Goal: Check status: Check status

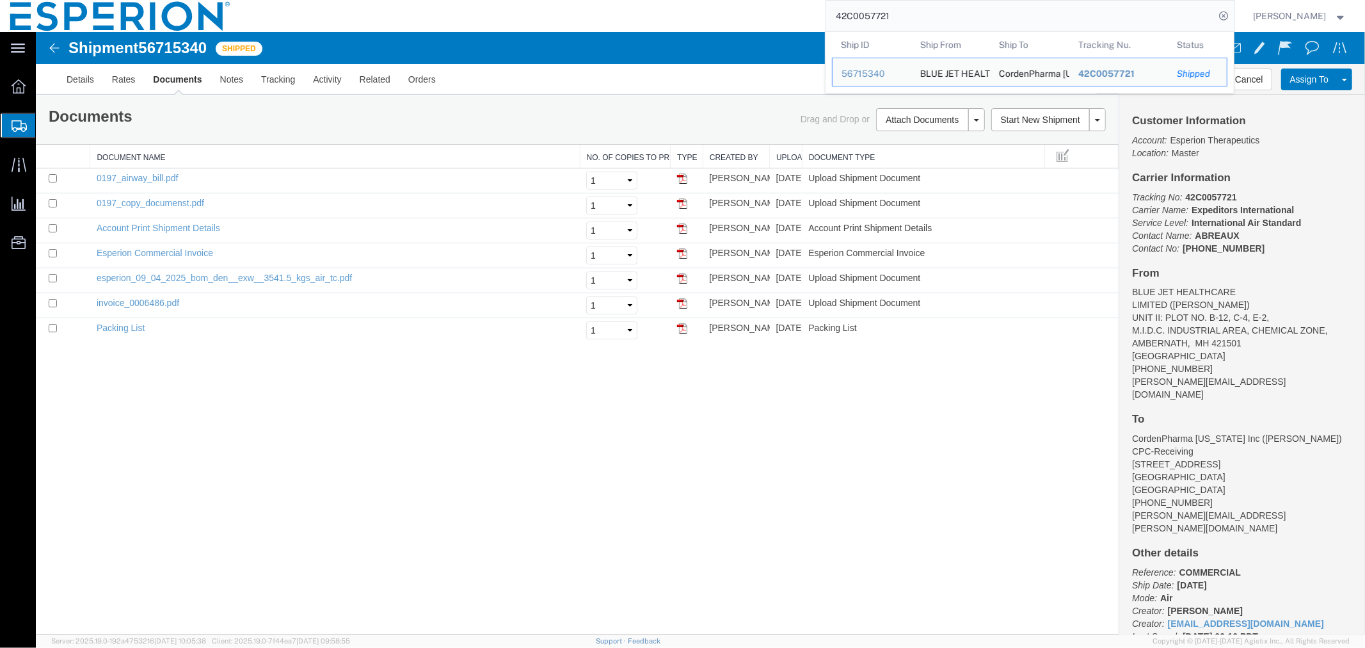
drag, startPoint x: 955, startPoint y: 22, endPoint x: 689, endPoint y: 26, distance: 265.6
click at [689, 26] on div "42C0057721 Ship ID Ship From Ship To Tracking Nu. Status Ship ID 56715340 Ship …" at bounding box center [738, 16] width 994 height 32
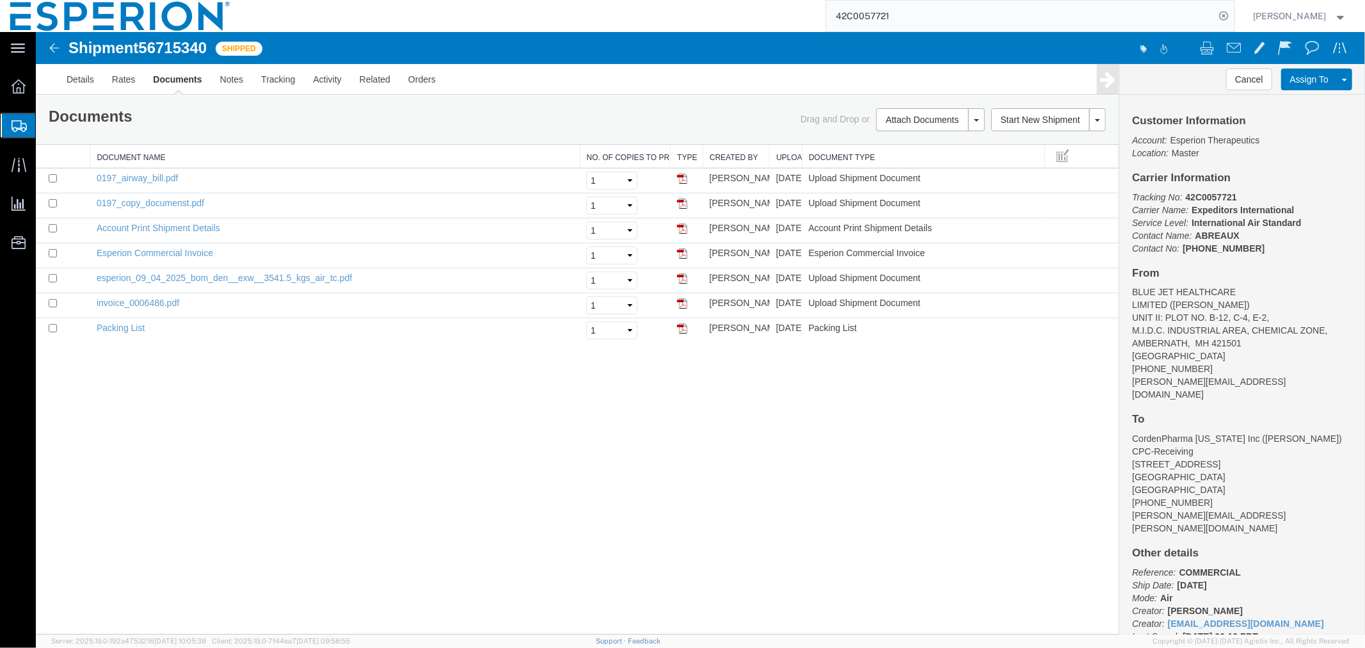
paste input "52778424"
type input "52778424"
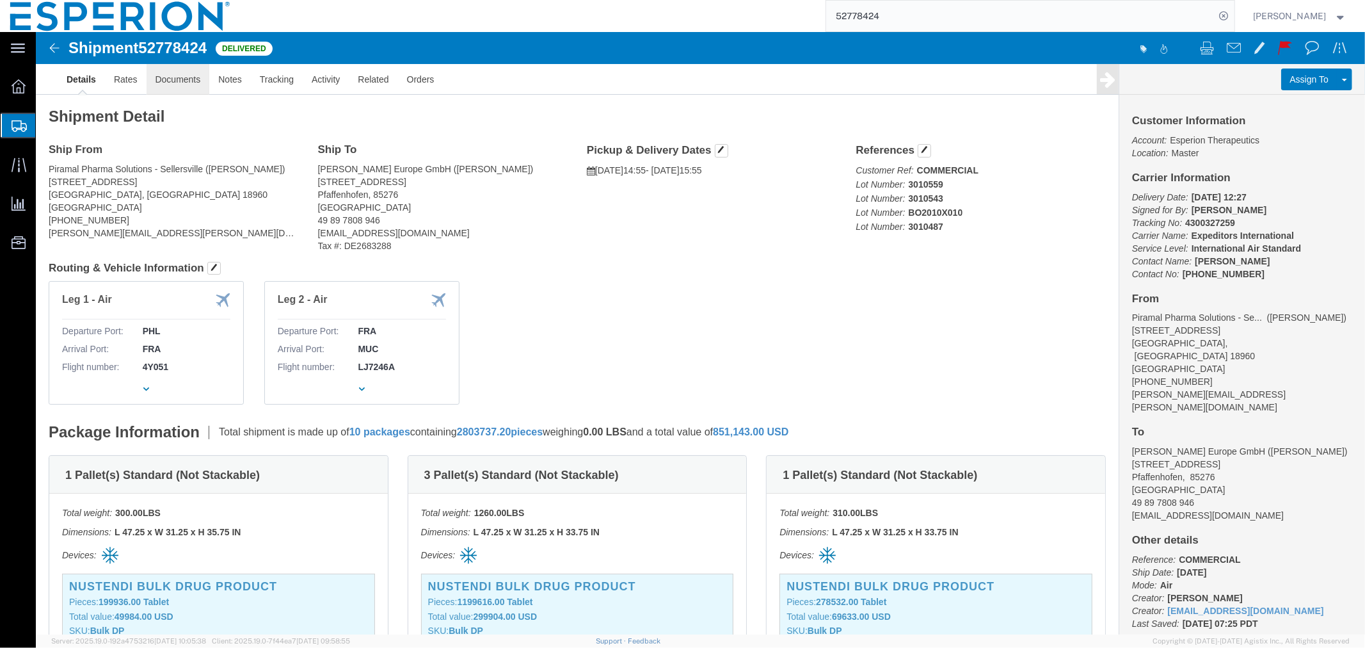
click link "Documents"
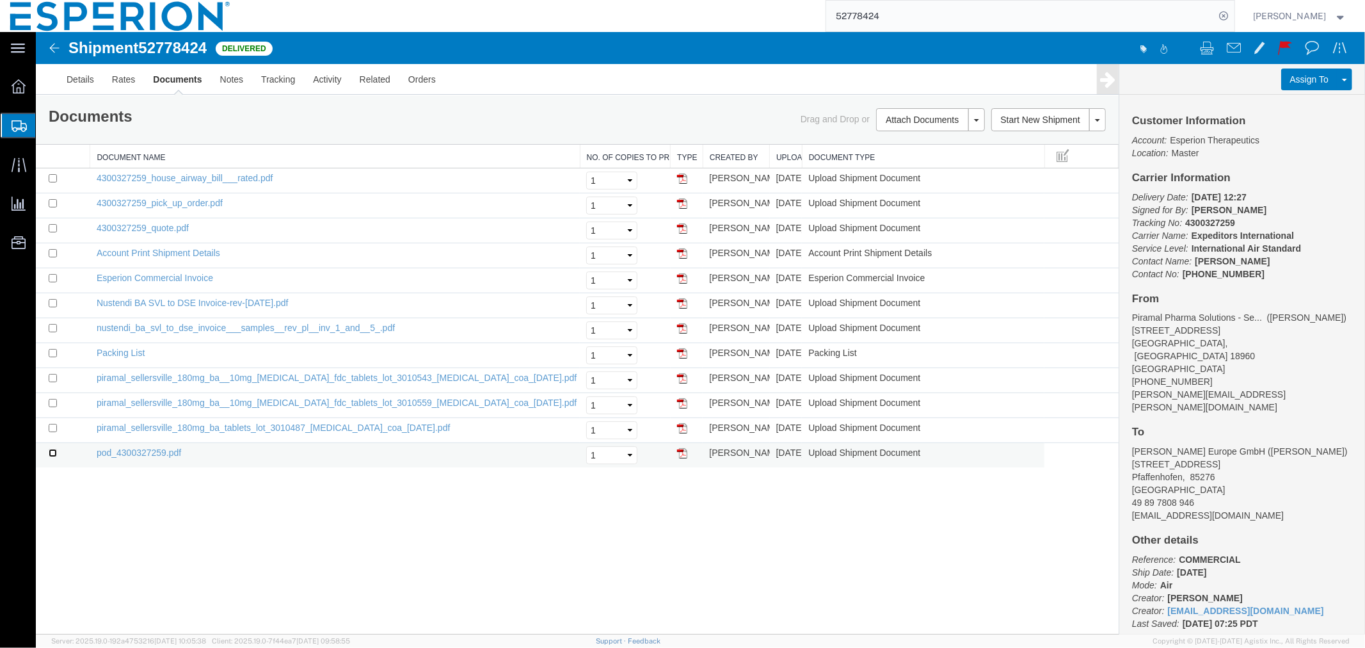
click at [52, 454] on input "checkbox" at bounding box center [52, 452] width 8 height 8
checkbox input "true"
click at [54, 433] on td at bounding box center [62, 429] width 54 height 25
click at [52, 425] on input "checkbox" at bounding box center [52, 427] width 8 height 8
checkbox input "true"
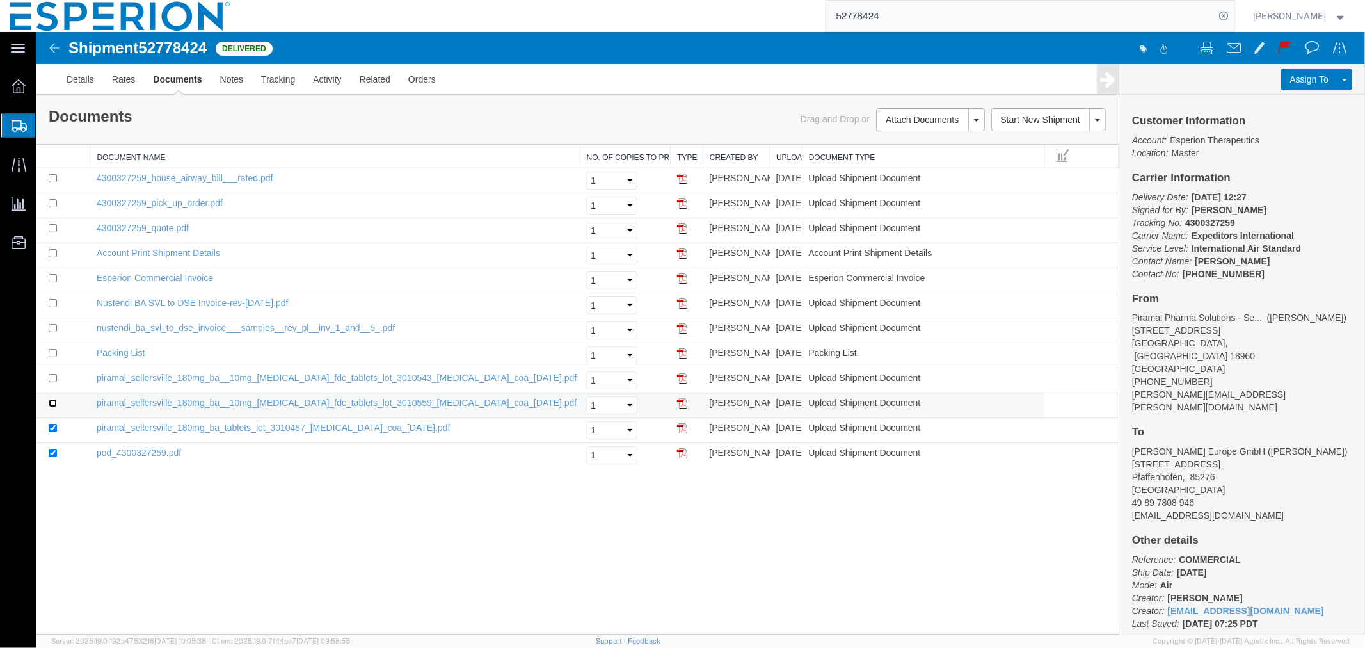
click at [49, 406] on input "checkbox" at bounding box center [52, 402] width 8 height 8
checkbox input "true"
click at [48, 379] on input "checkbox" at bounding box center [52, 377] width 8 height 8
checkbox input "true"
click at [909, 143] on link "Print Documents" at bounding box center [927, 140] width 111 height 19
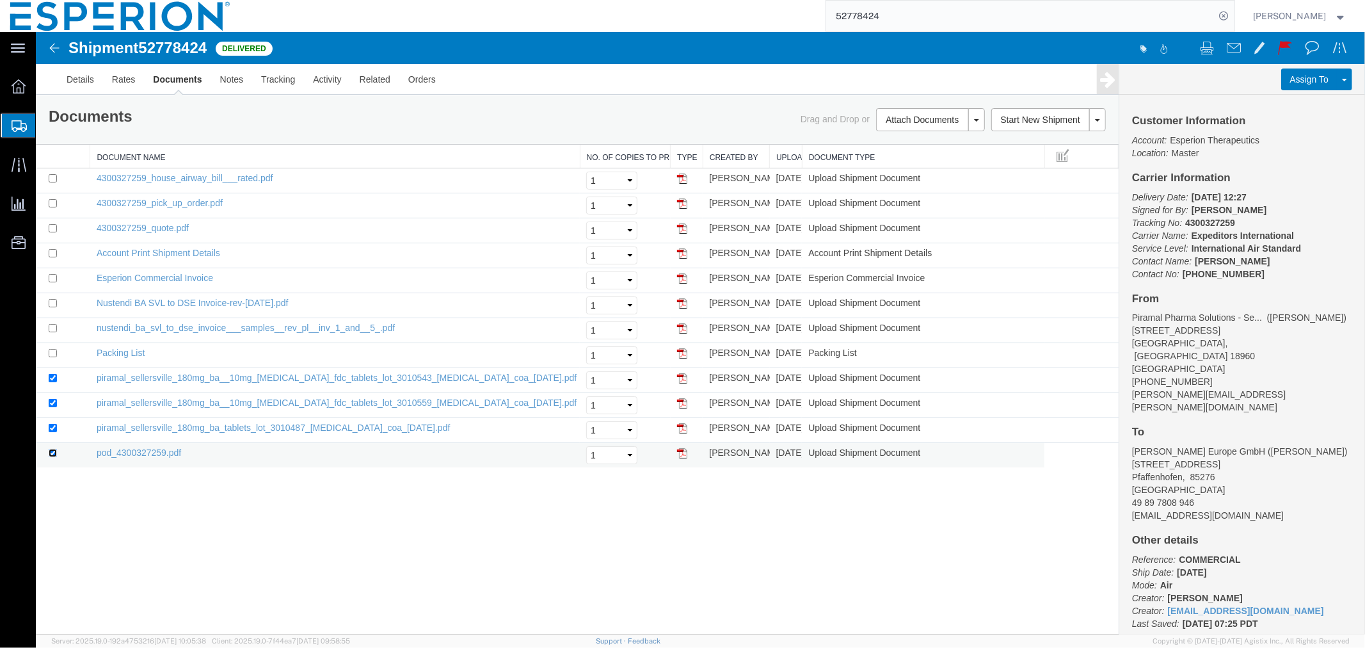
click at [52, 450] on input "checkbox" at bounding box center [52, 452] width 8 height 8
checkbox input "false"
click at [903, 180] on link "Remove Documents" at bounding box center [927, 179] width 111 height 19
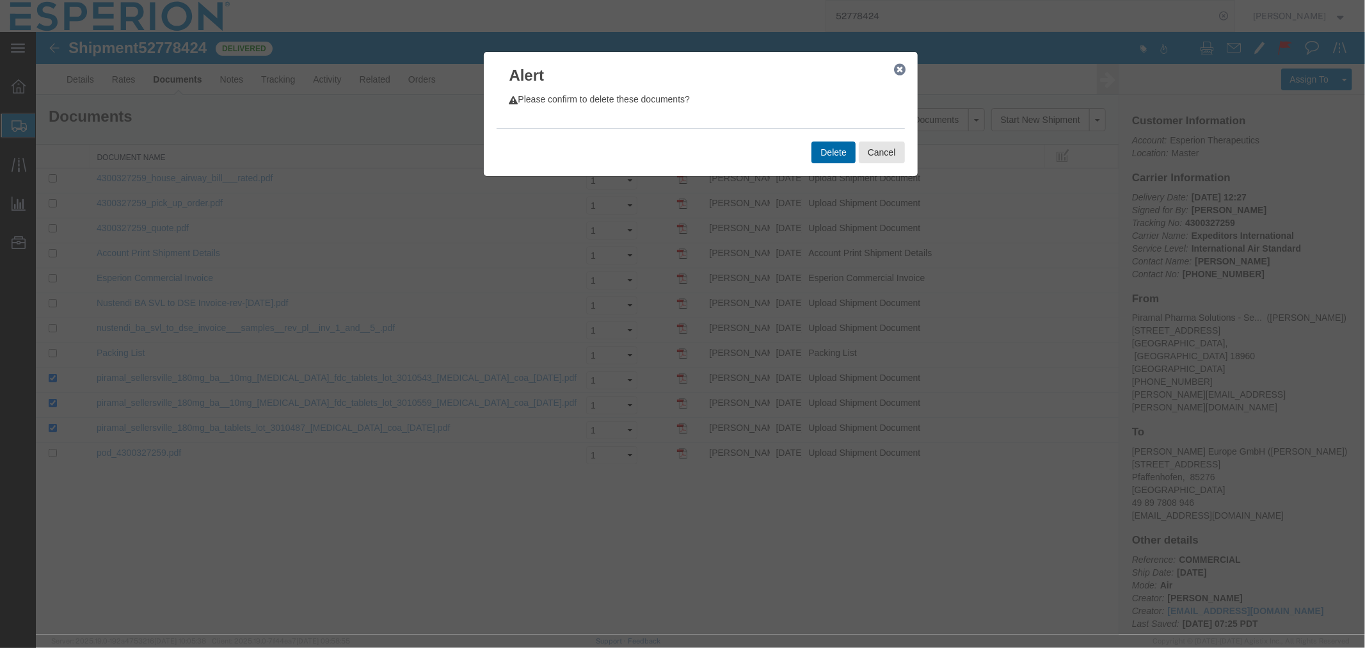
click at [825, 147] on button "Delete" at bounding box center [833, 152] width 44 height 22
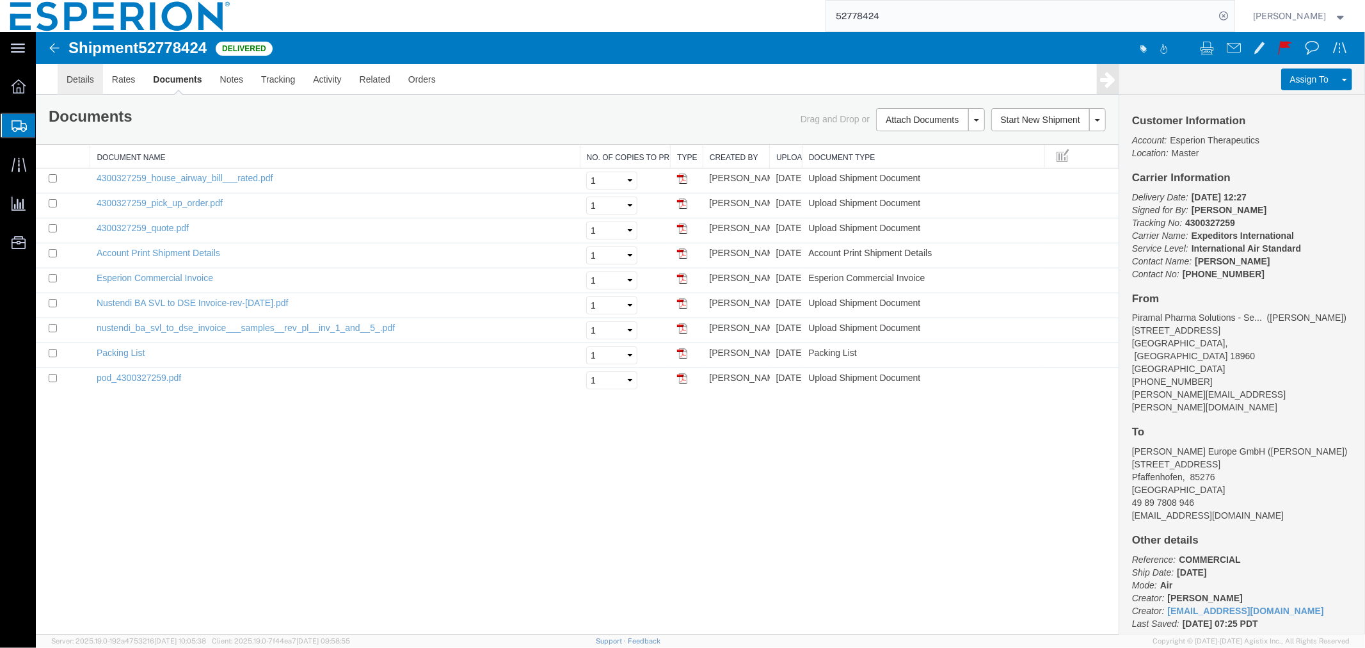
click at [84, 78] on link "Details" at bounding box center [79, 78] width 45 height 31
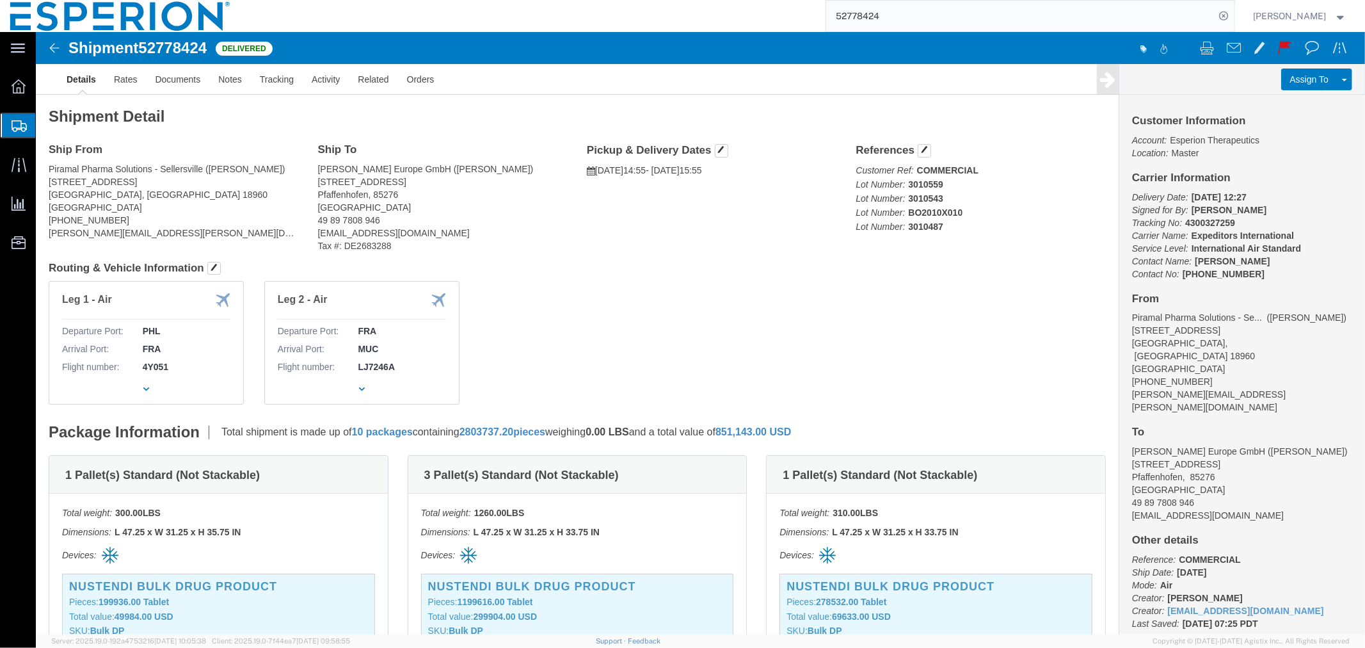
scroll to position [71, 0]
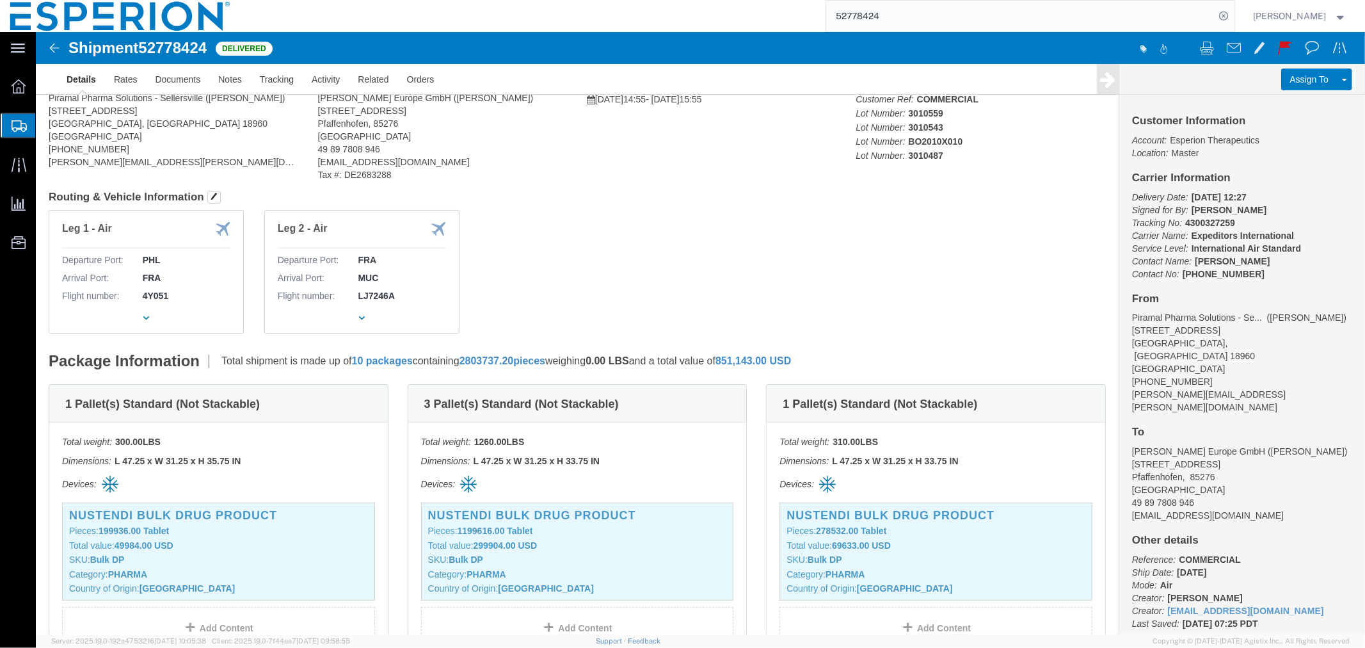
click b "3010559"
copy b "3010559"
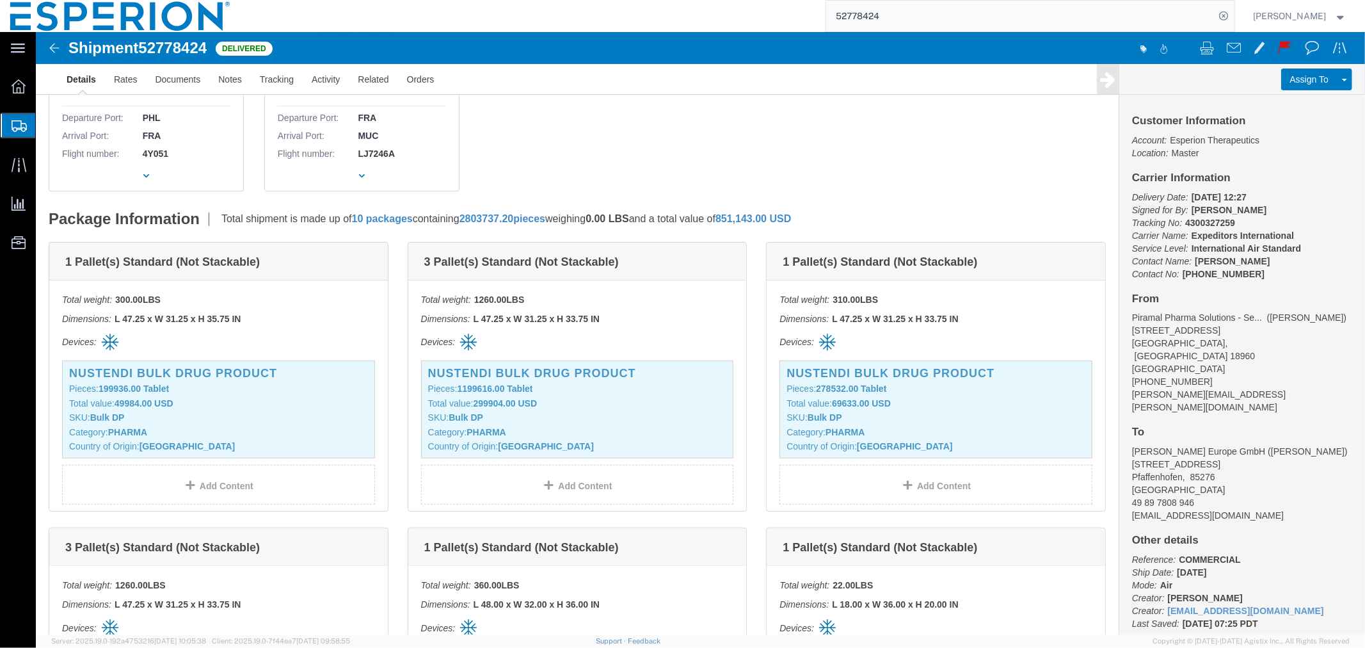
scroll to position [284, 0]
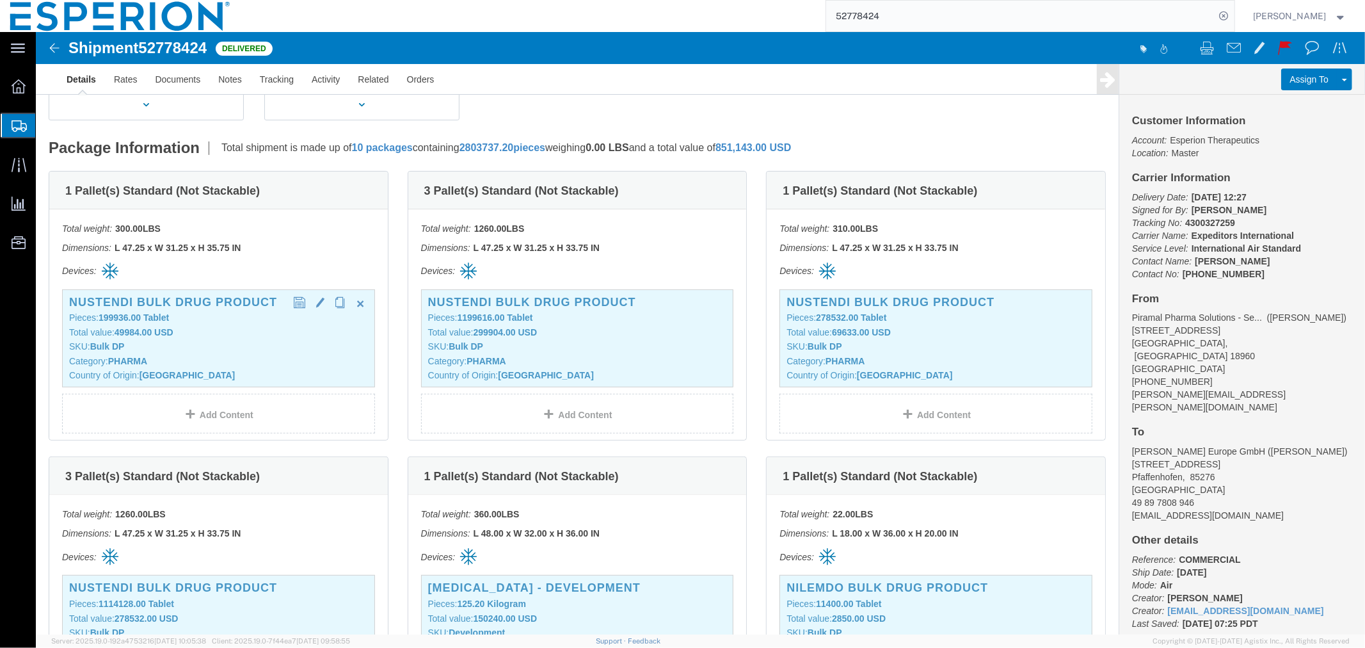
click p "Total value: 49984.00 USD"
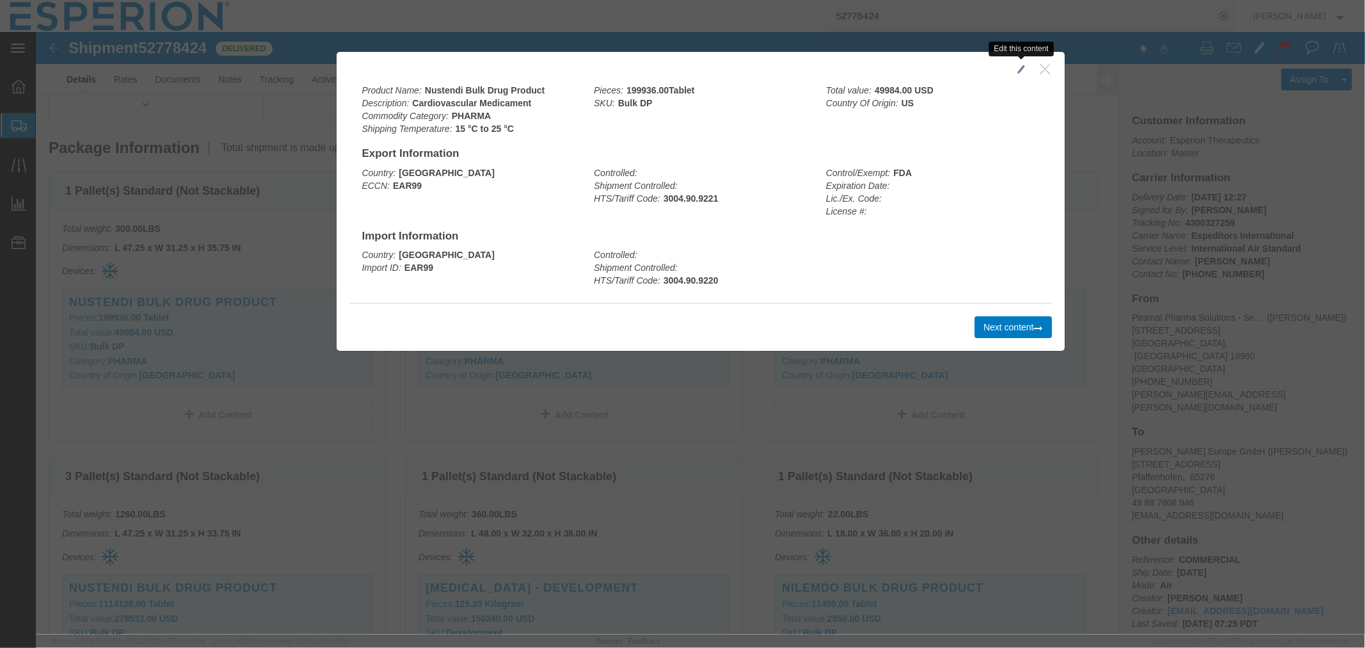
click span "button"
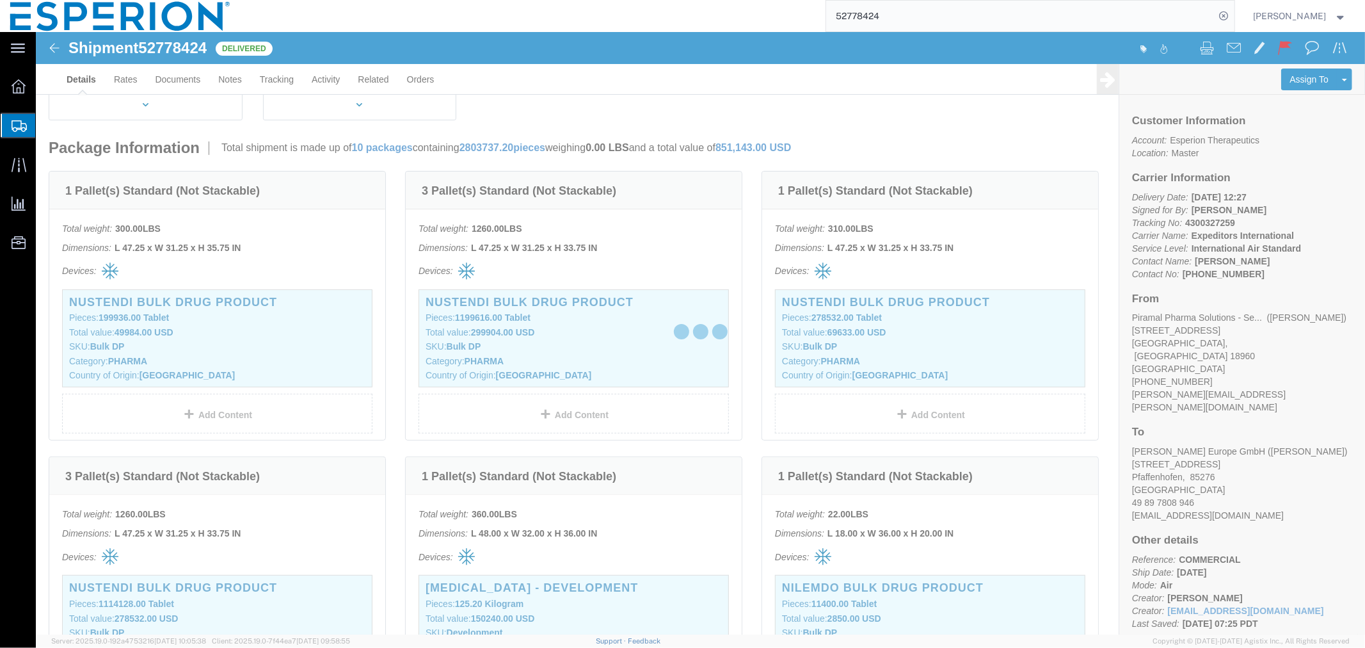
type input "FROM_15_TO_25"
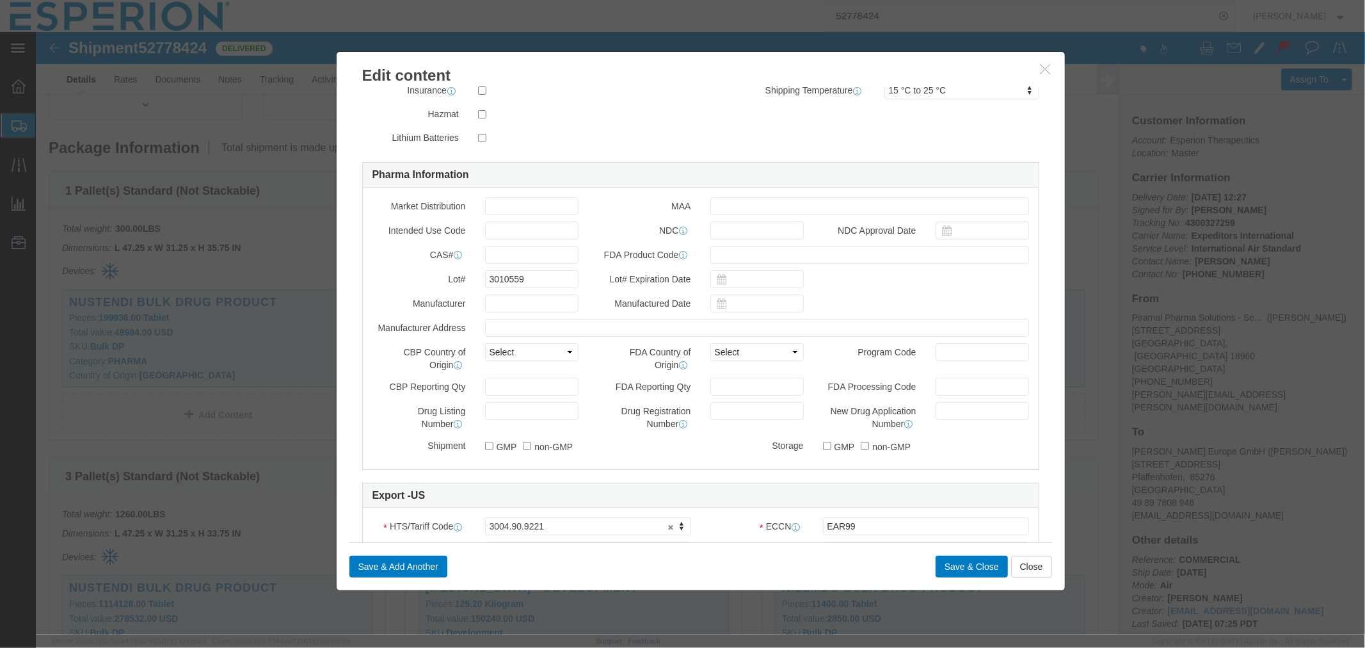
scroll to position [142, 0]
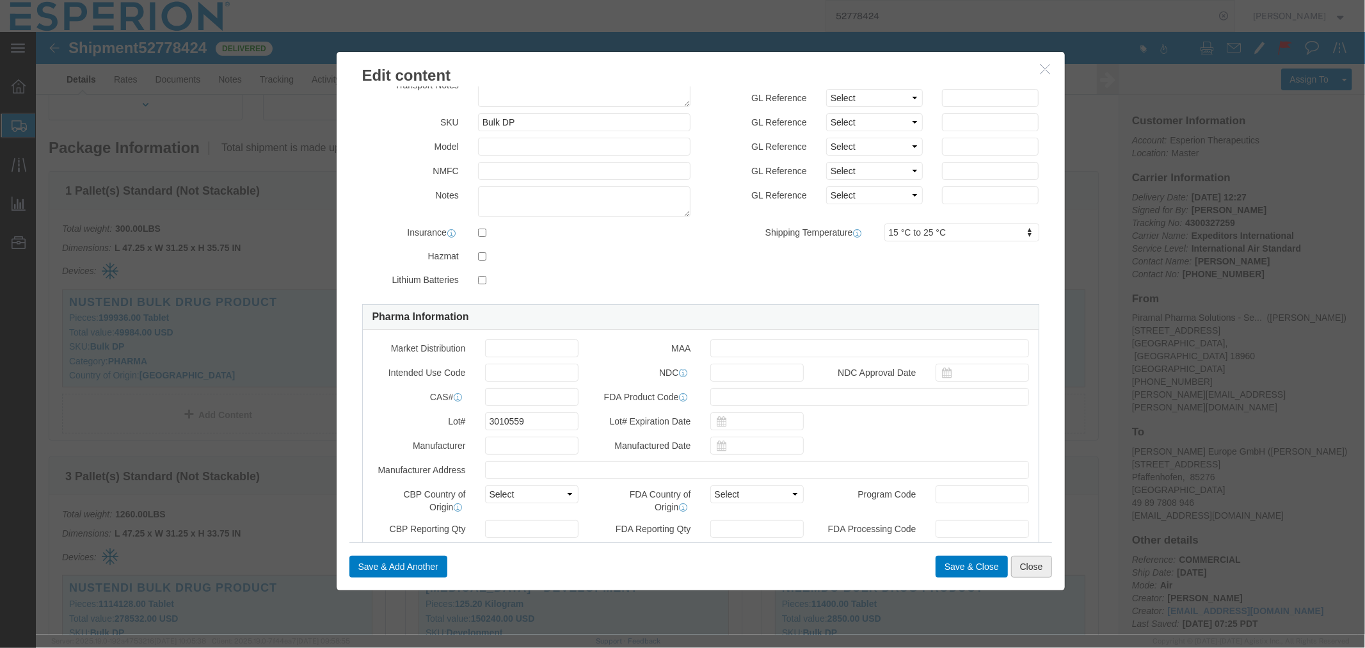
click button "Close"
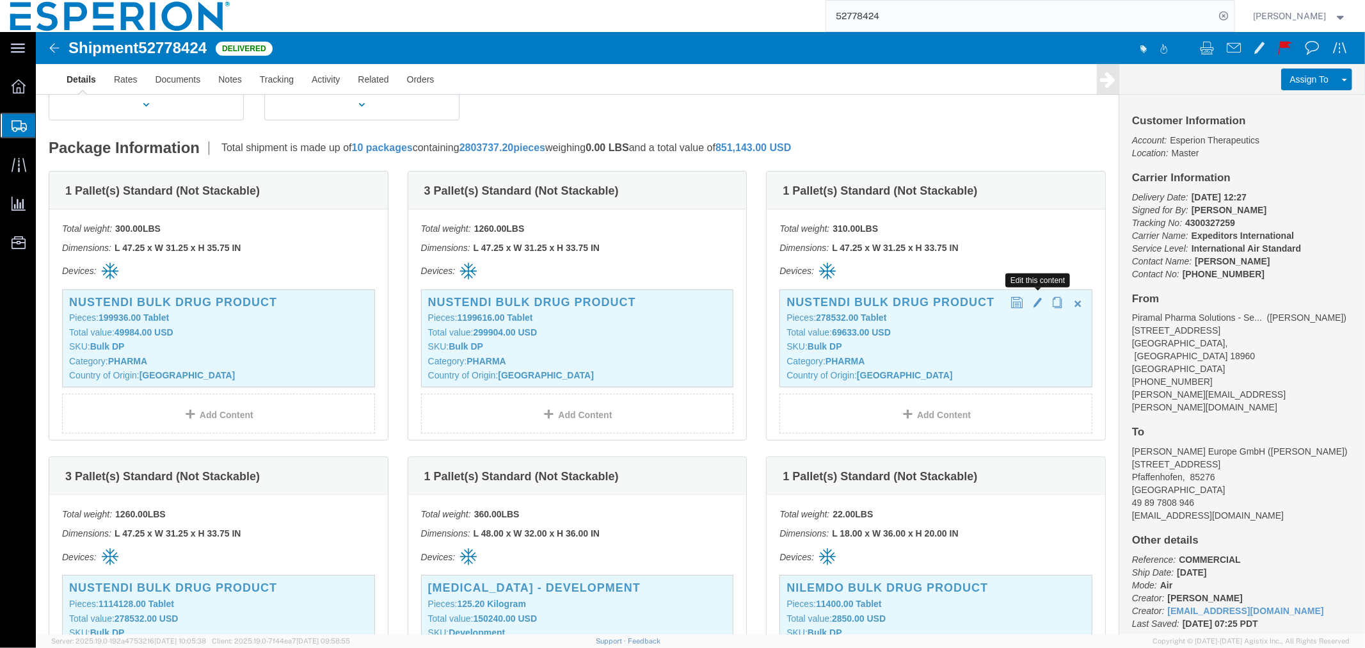
click span "button"
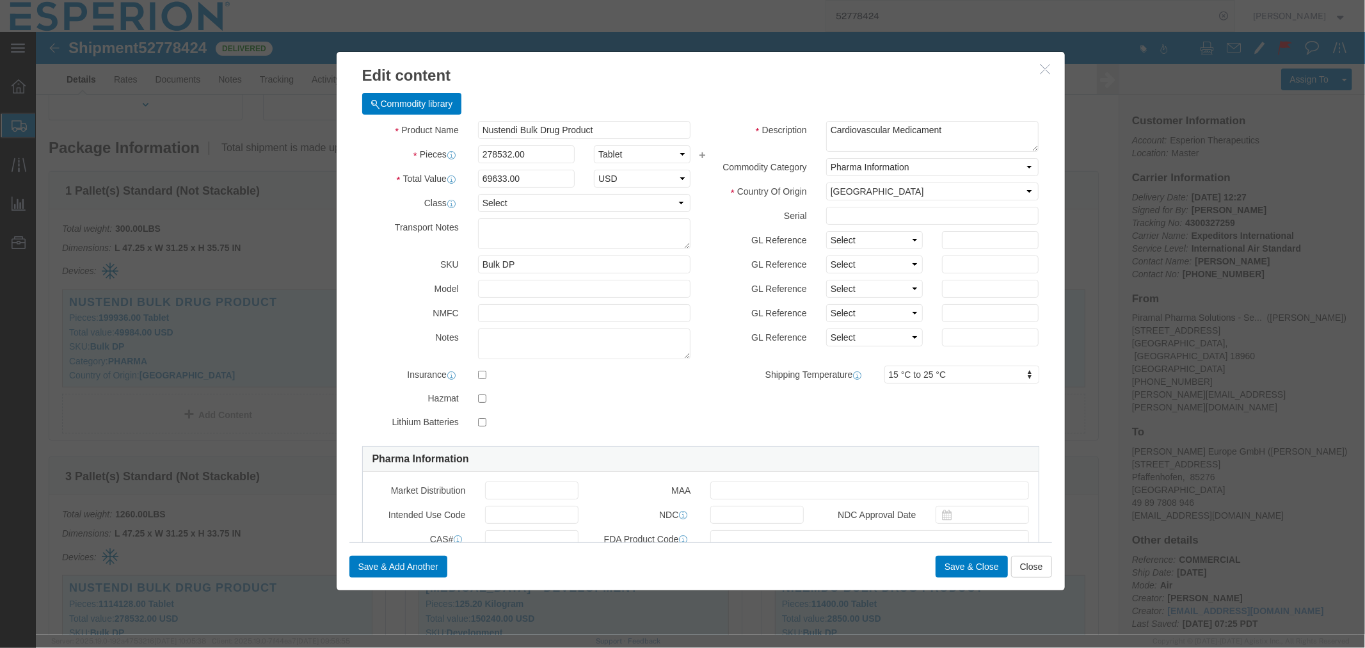
scroll to position [284, 0]
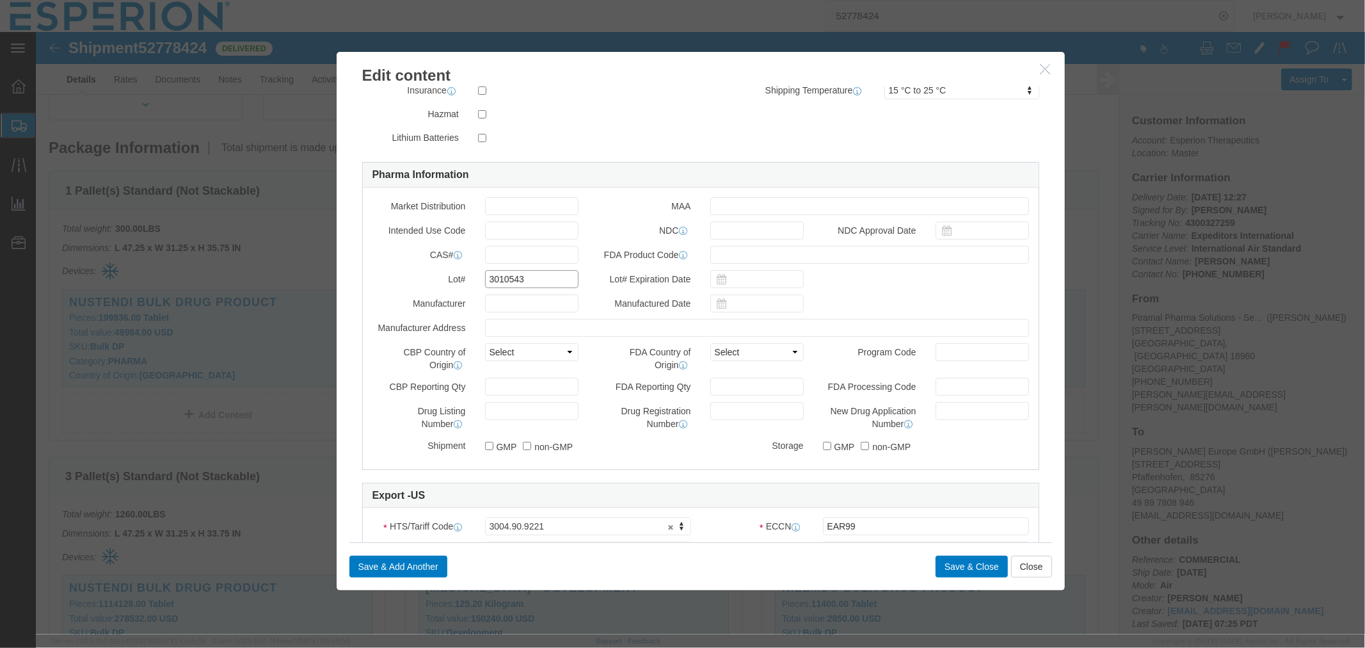
drag, startPoint x: 486, startPoint y: 250, endPoint x: 429, endPoint y: 248, distance: 57.0
click div "Lot# 3010543"
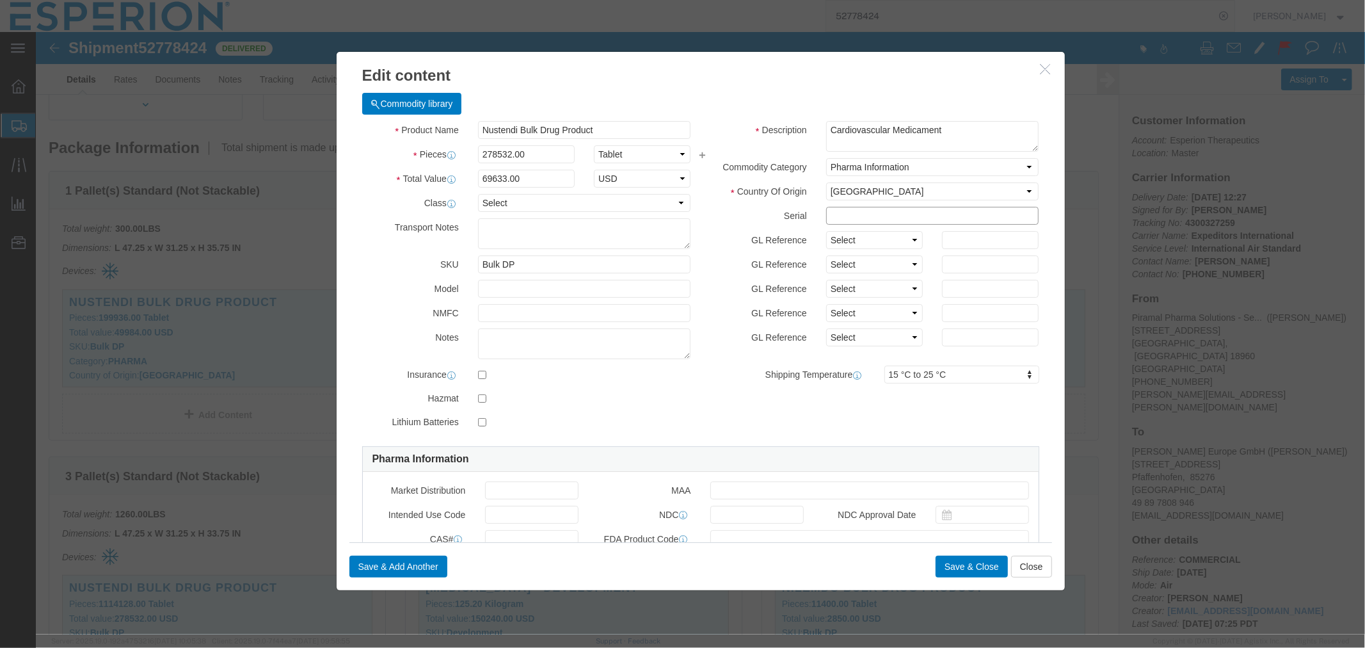
click input "text"
paste input "3010543"
type input "3010543"
click button "Save & Close"
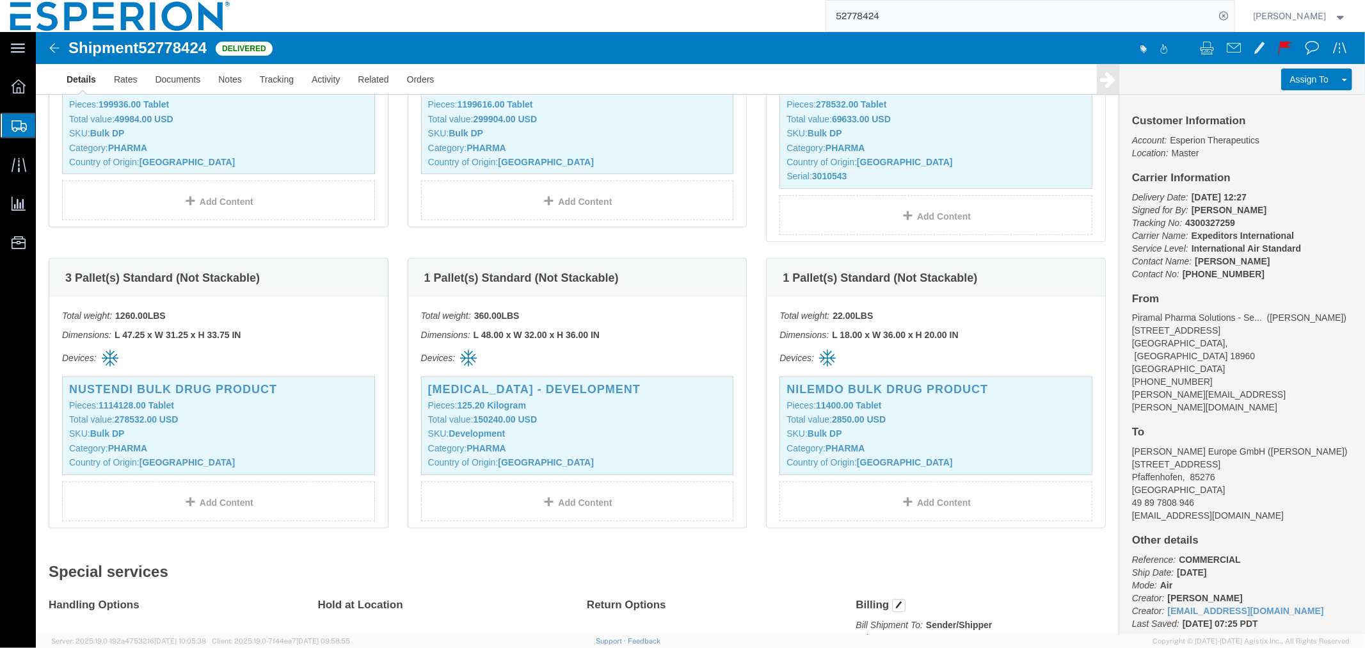
scroll to position [426, 0]
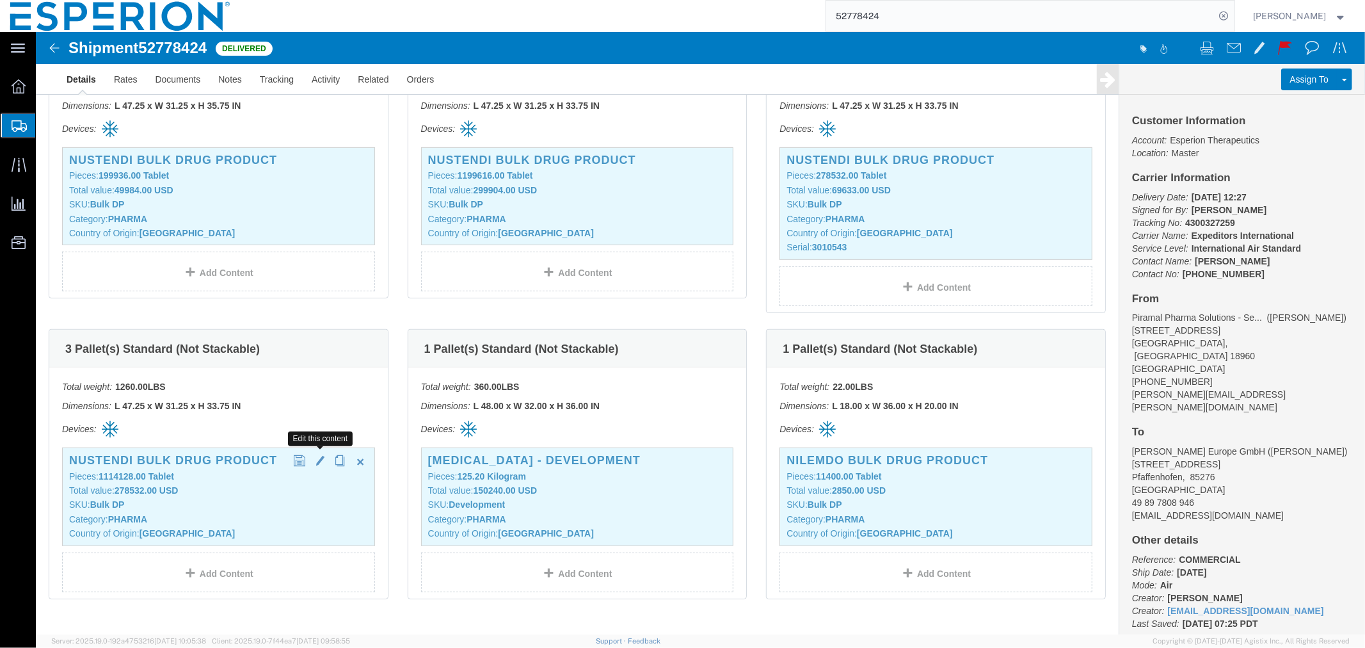
click span "button"
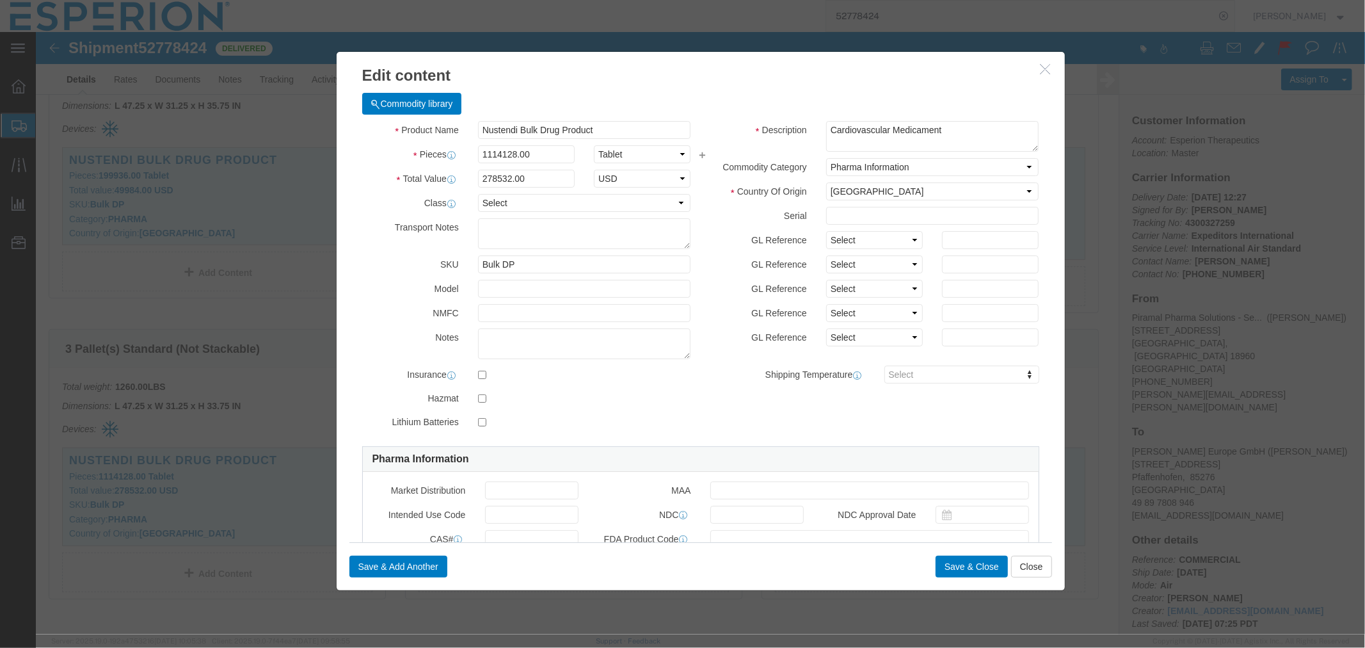
scroll to position [213, 0]
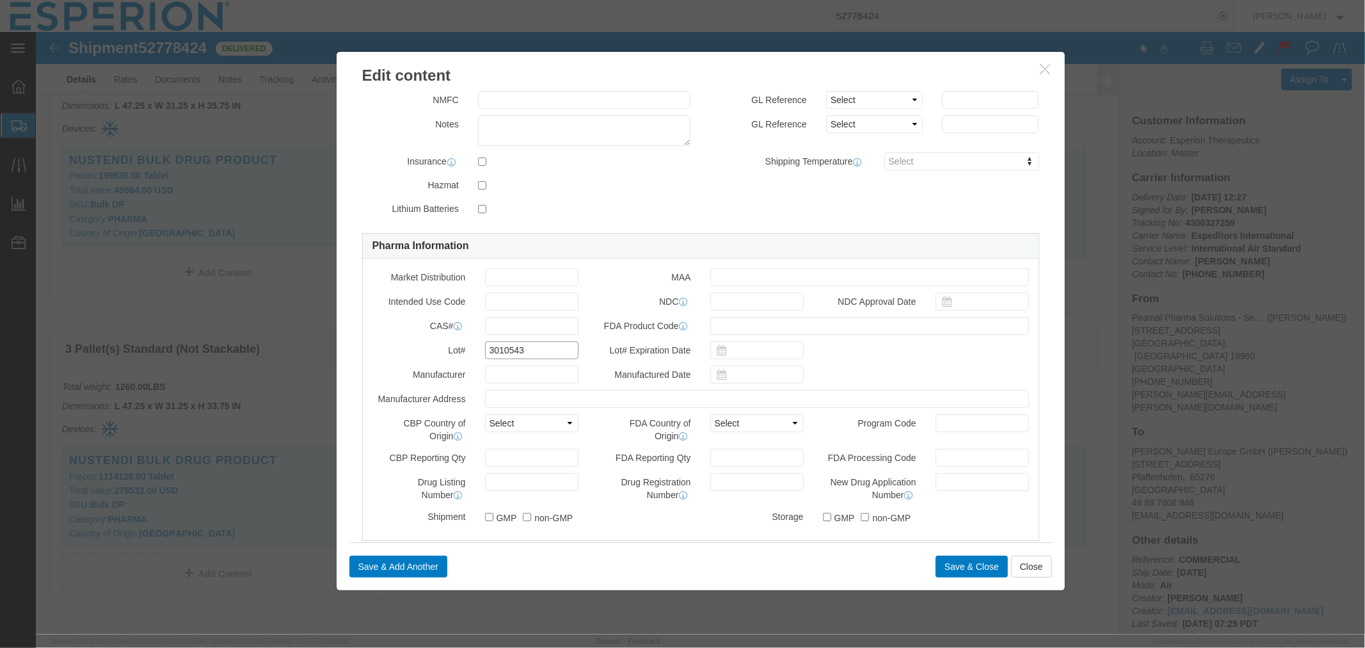
drag, startPoint x: 499, startPoint y: 324, endPoint x: 442, endPoint y: 324, distance: 57.0
click div "3010543"
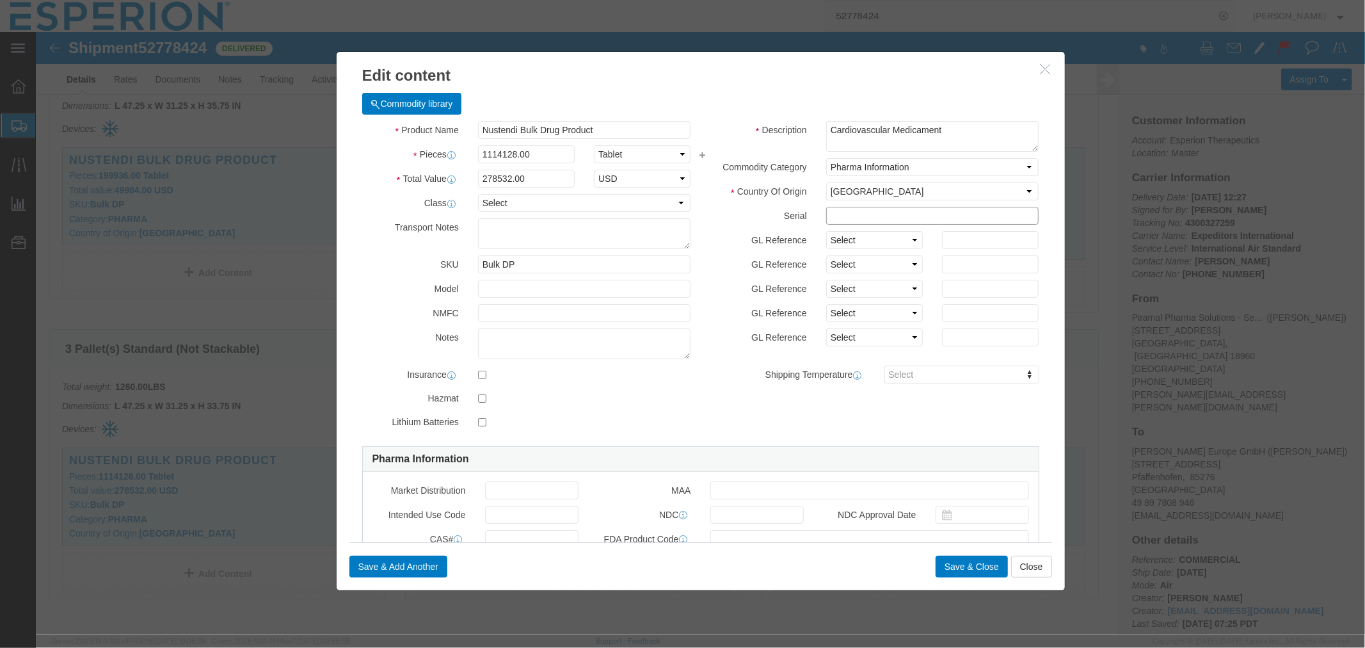
click input "text"
paste input "3010543"
type input "3010543"
type input "FROM_15_TO_25"
click button "Save & Close"
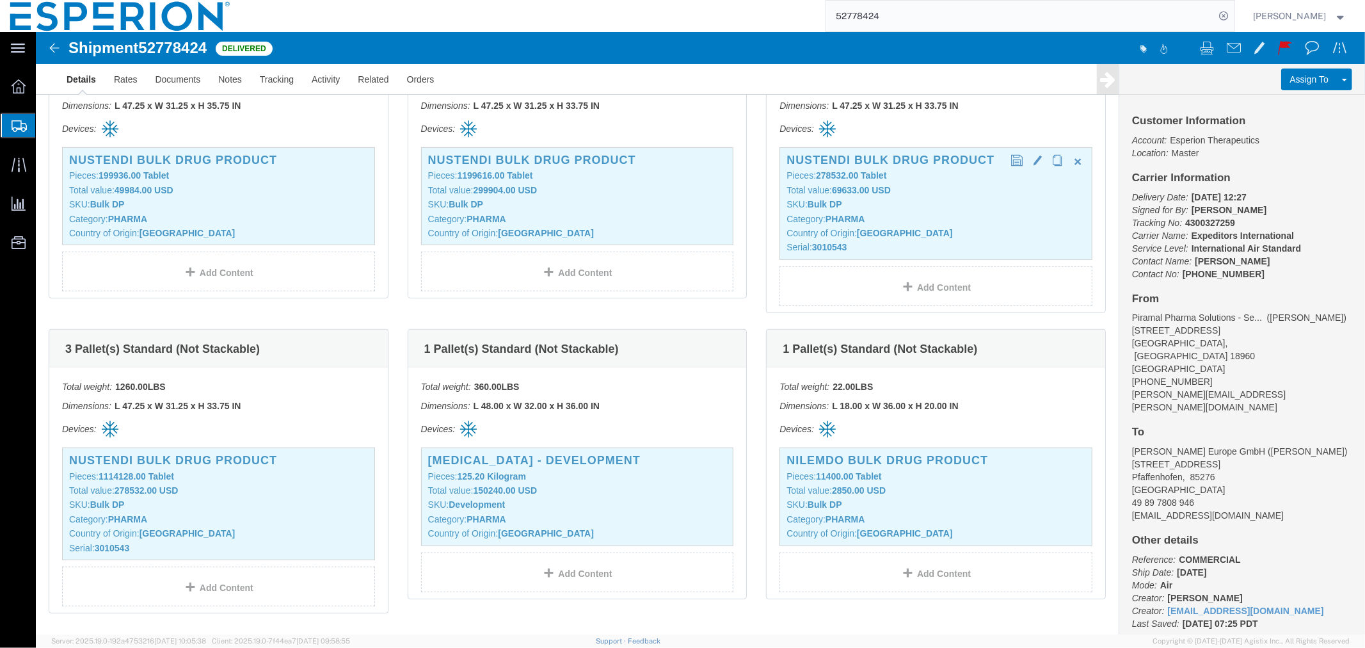
click p "Category: PHARMA"
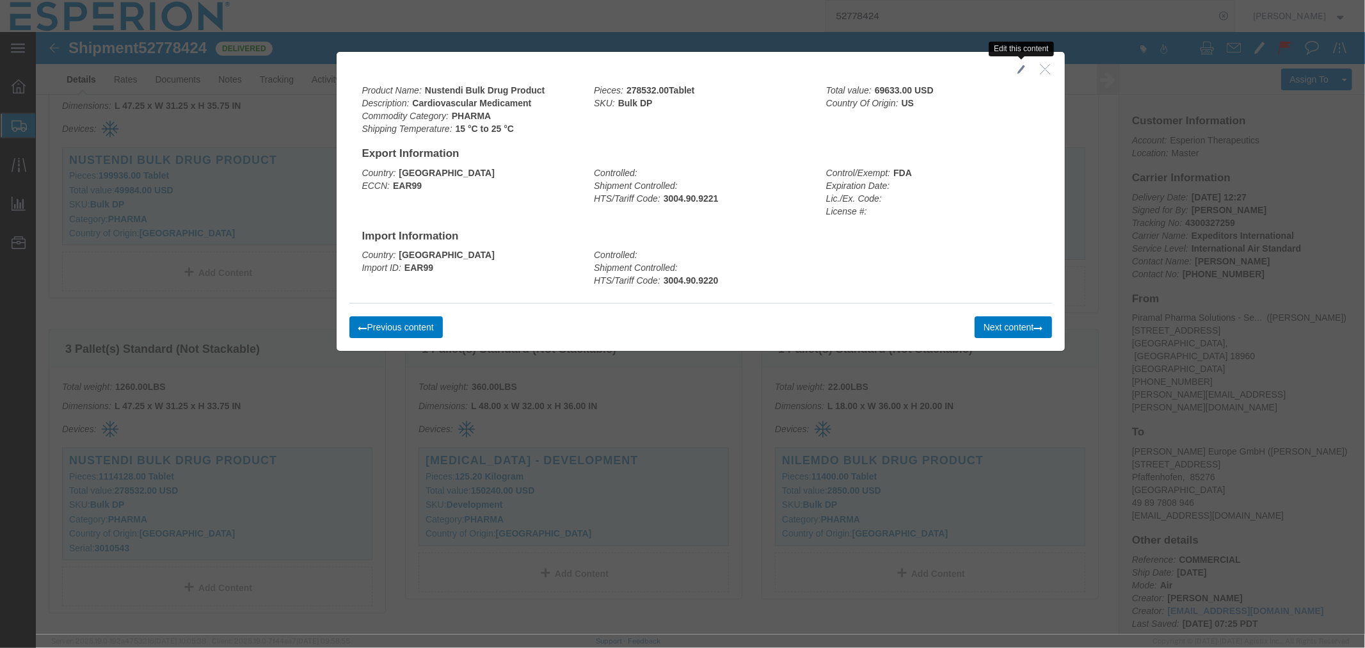
click span "button"
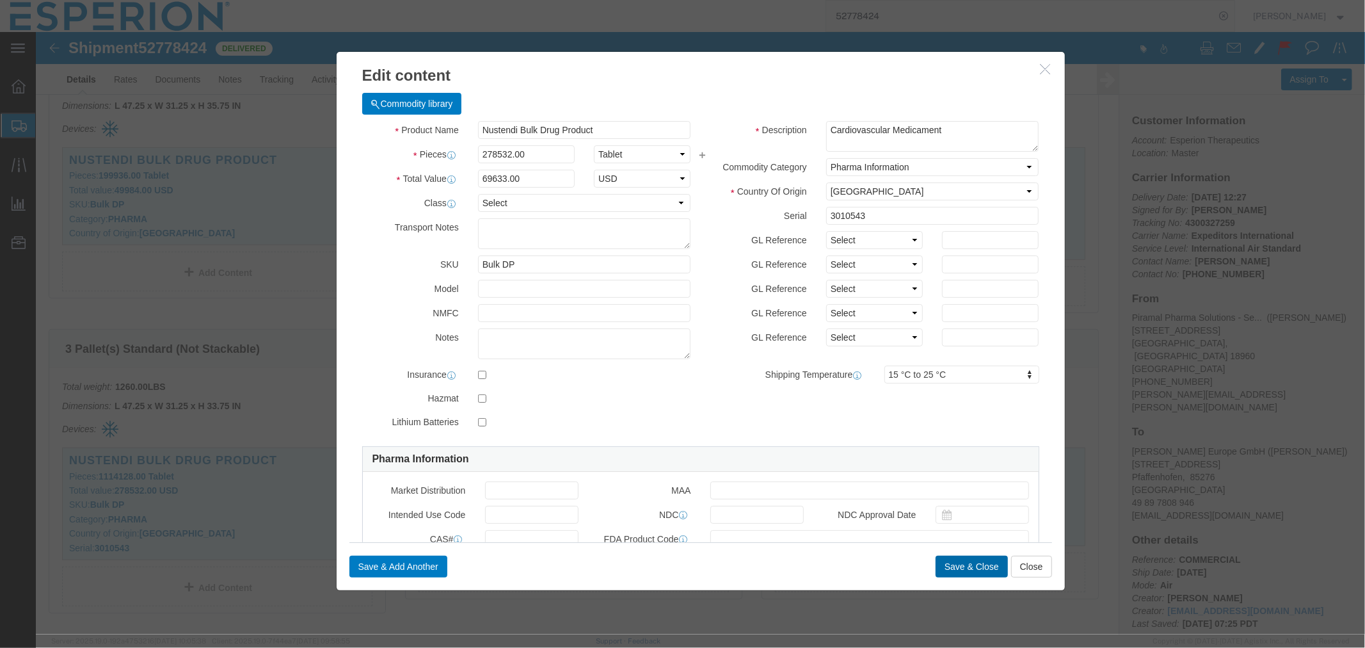
click button "Save & Close"
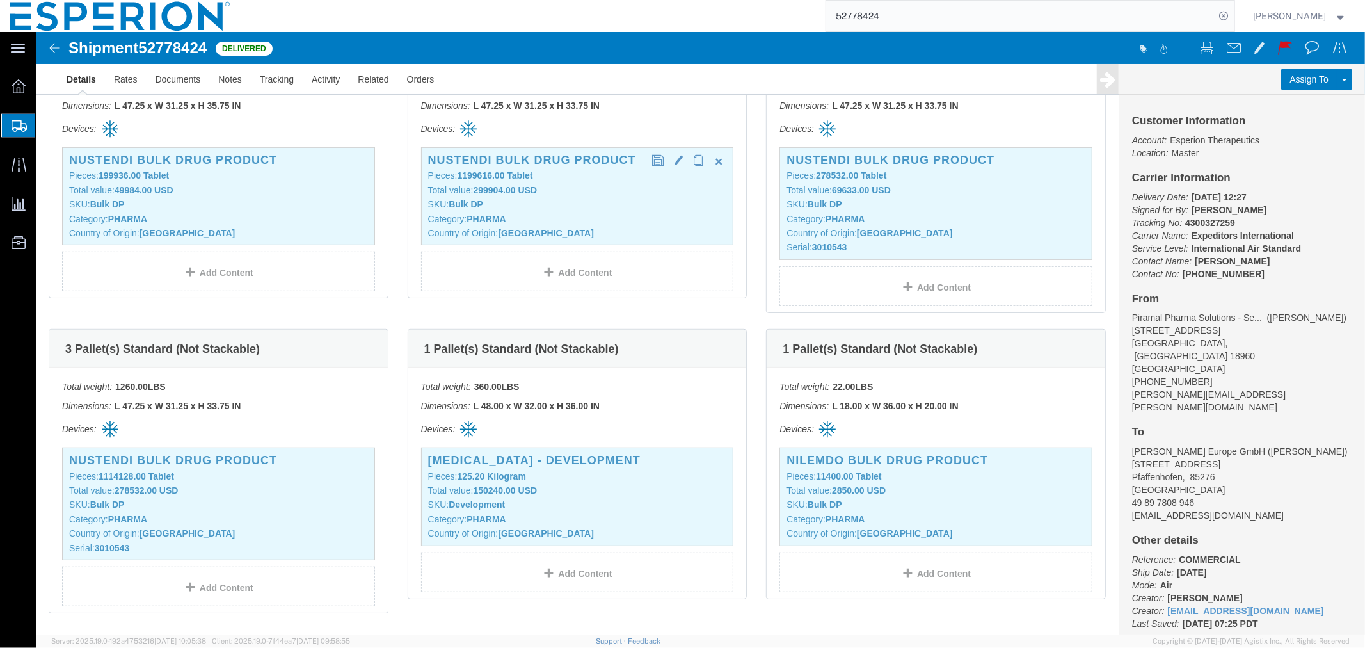
click p "SKU: Bulk DP"
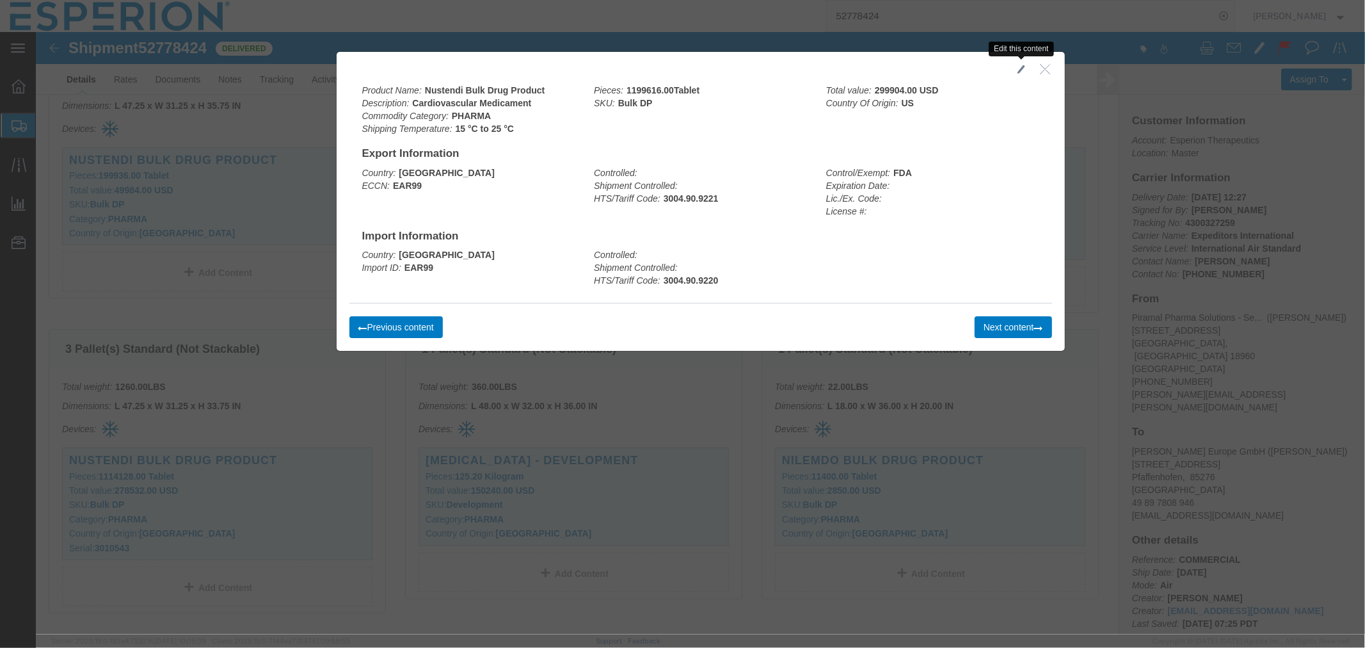
click span "button"
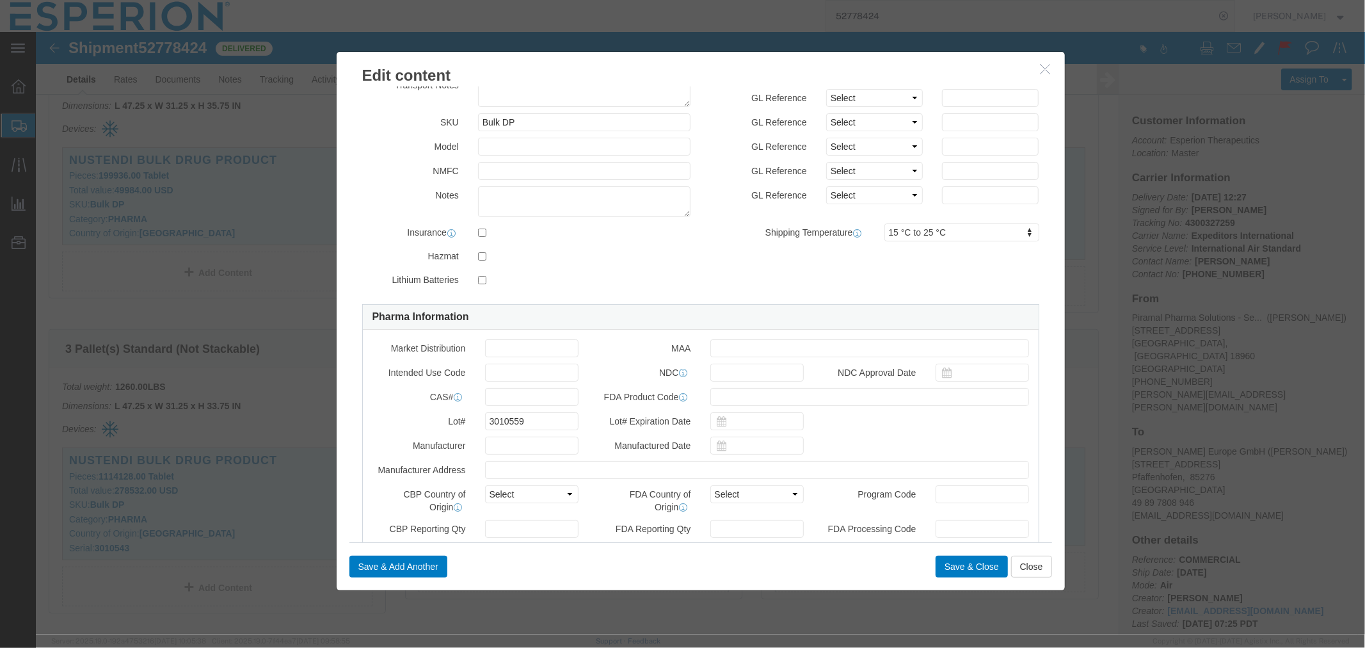
scroll to position [284, 0]
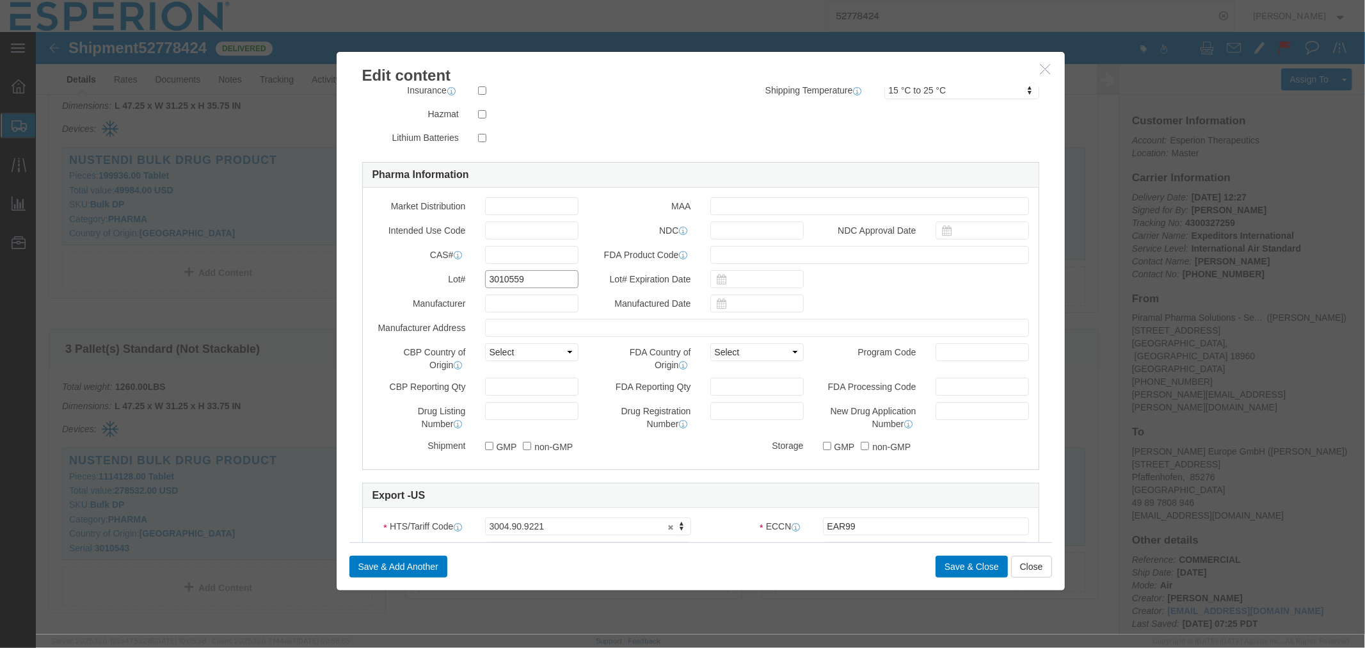
drag, startPoint x: 501, startPoint y: 253, endPoint x: 436, endPoint y: 246, distance: 65.1
click div "3010559"
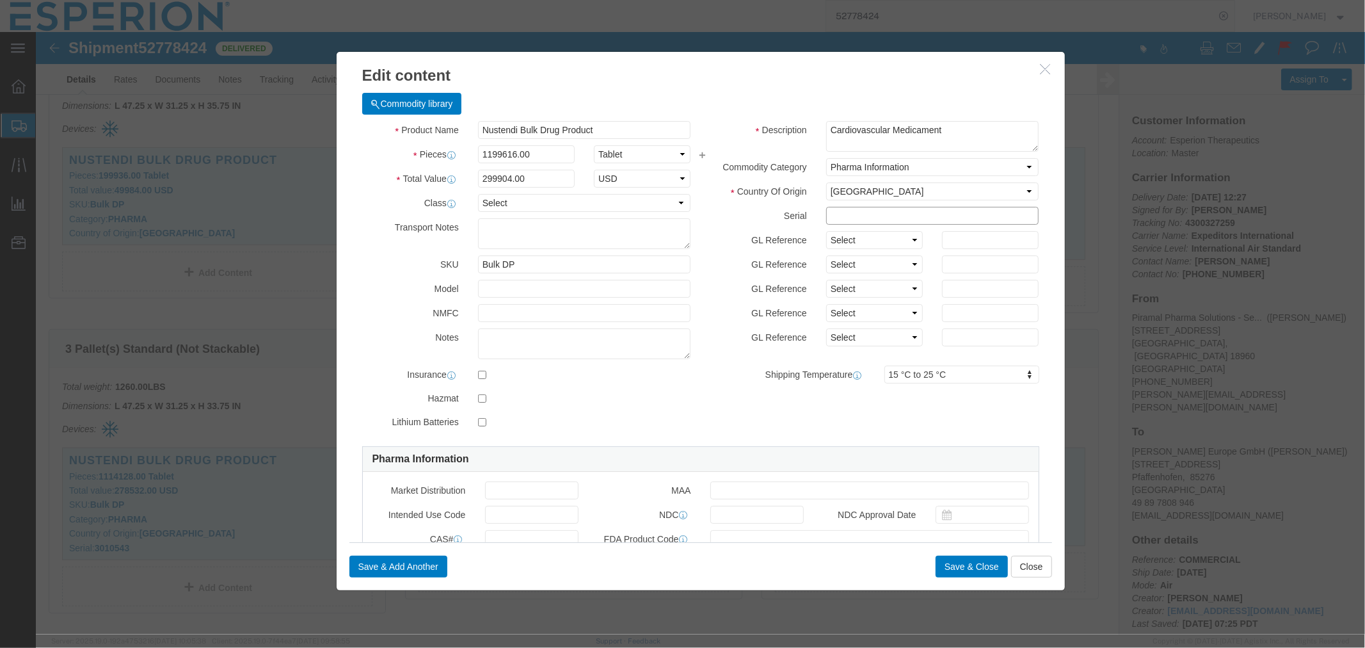
click input "text"
paste input "3010559"
type input "3010559"
click button "Save & Close"
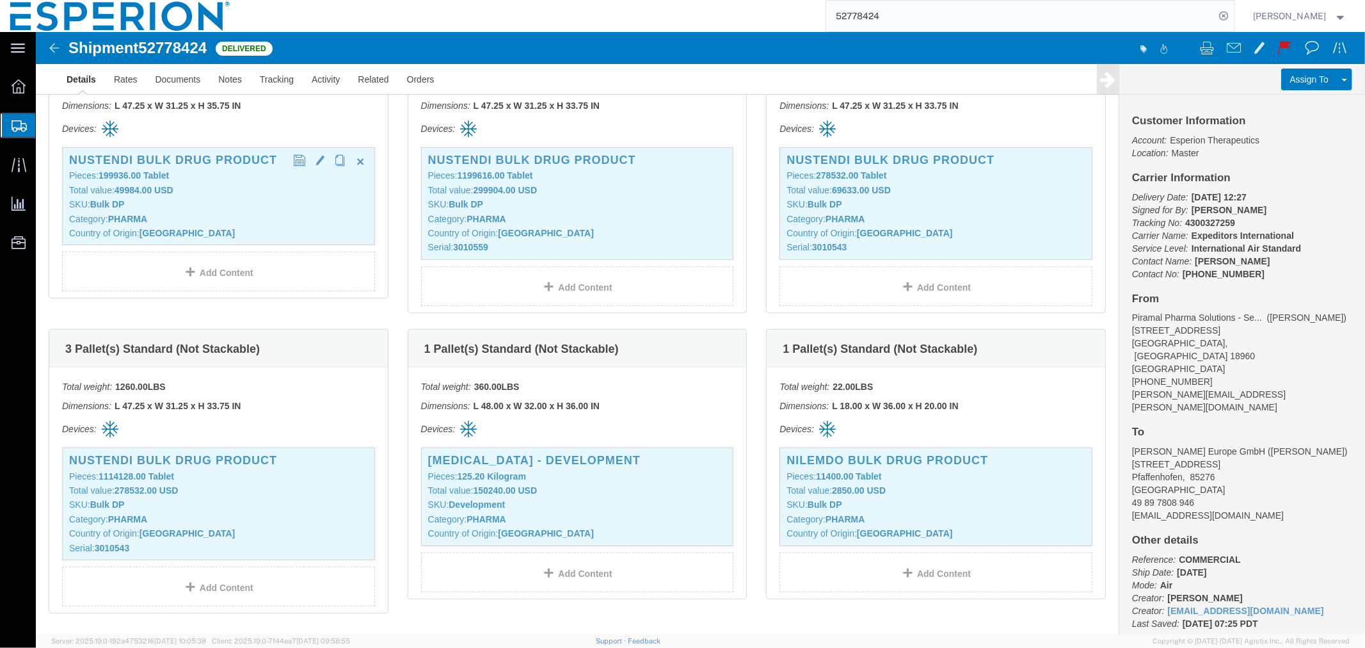
click p "Category: PHARMA"
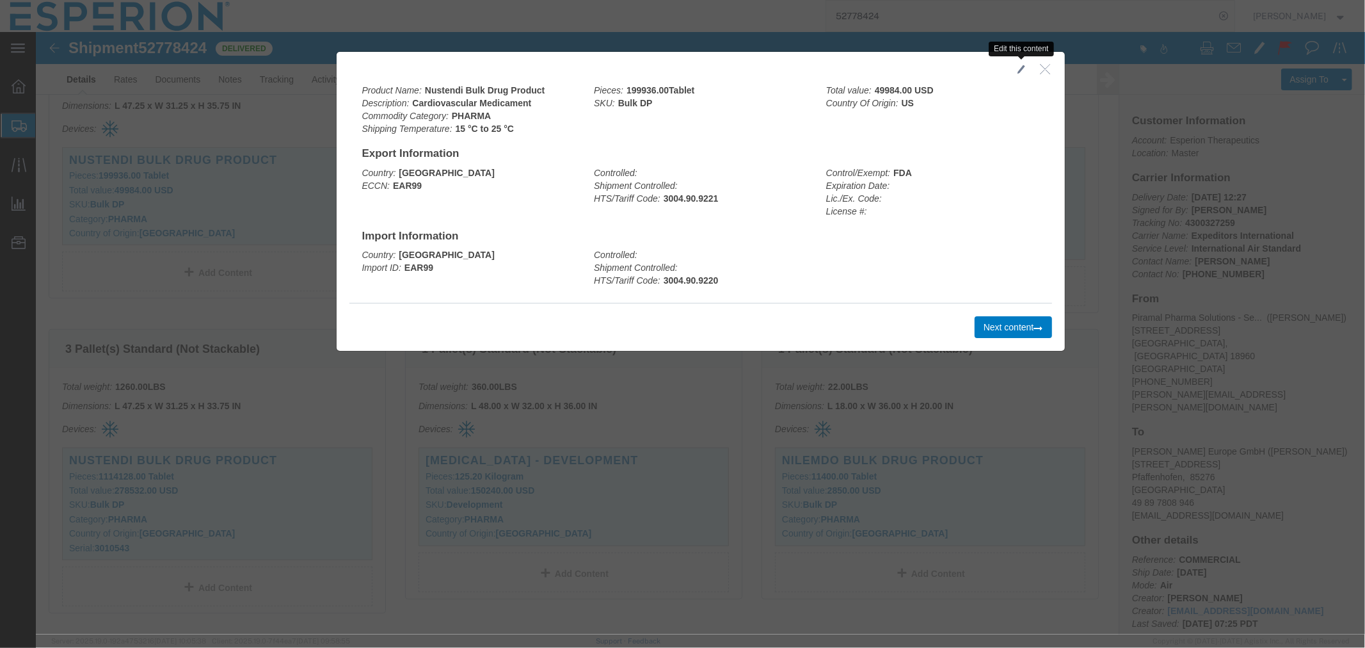
click span "button"
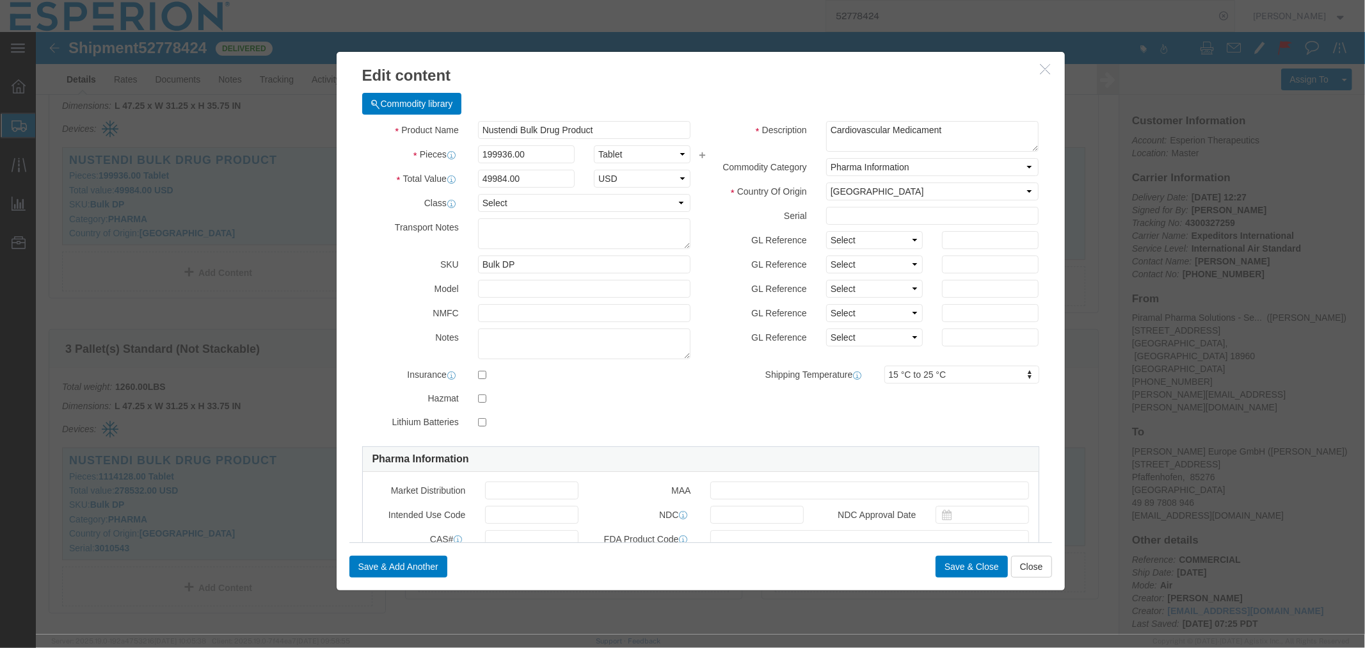
scroll to position [213, 0]
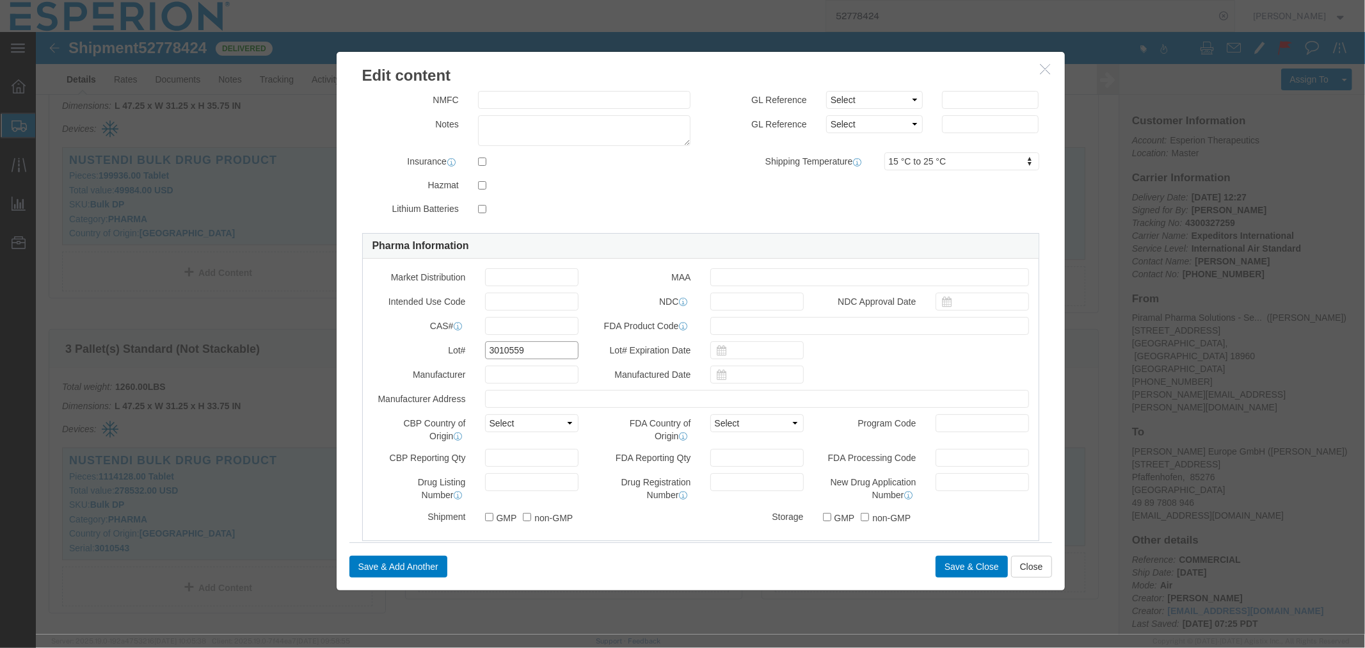
drag, startPoint x: 502, startPoint y: 323, endPoint x: 413, endPoint y: 319, distance: 89.1
click div "Lot# 3010559"
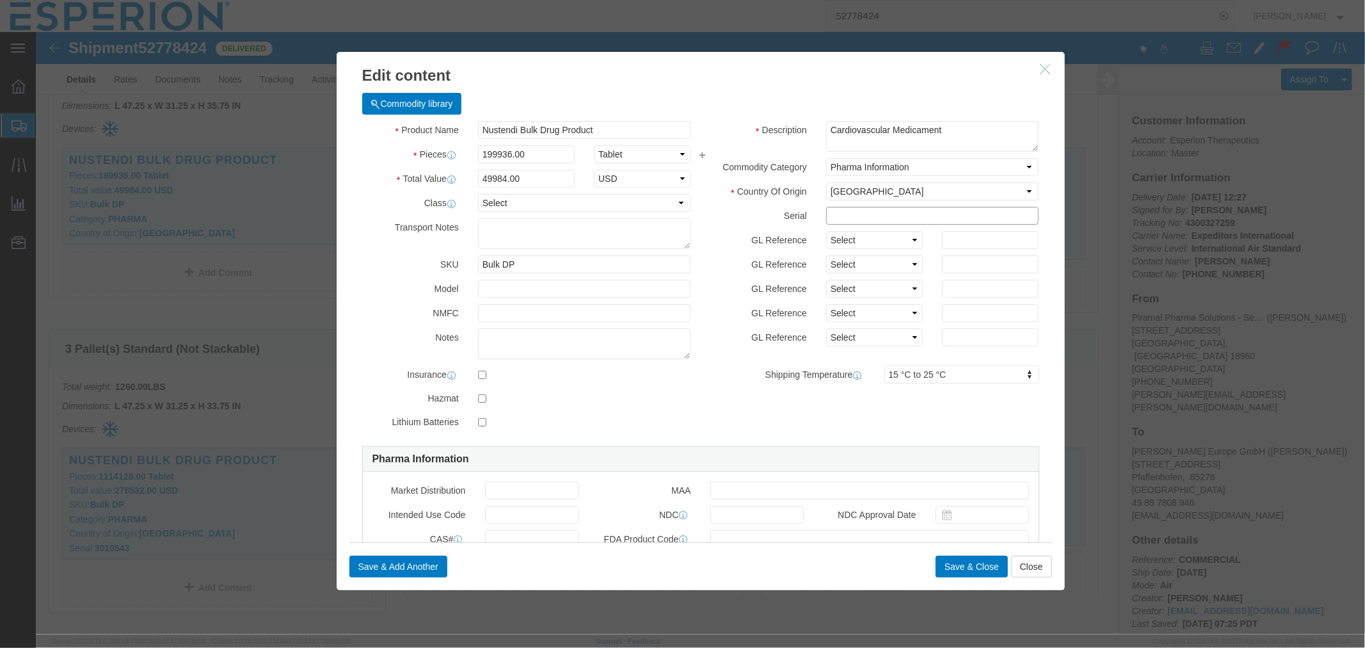
click input "text"
paste input "3010559"
type input "3010559"
click button "Save & Close"
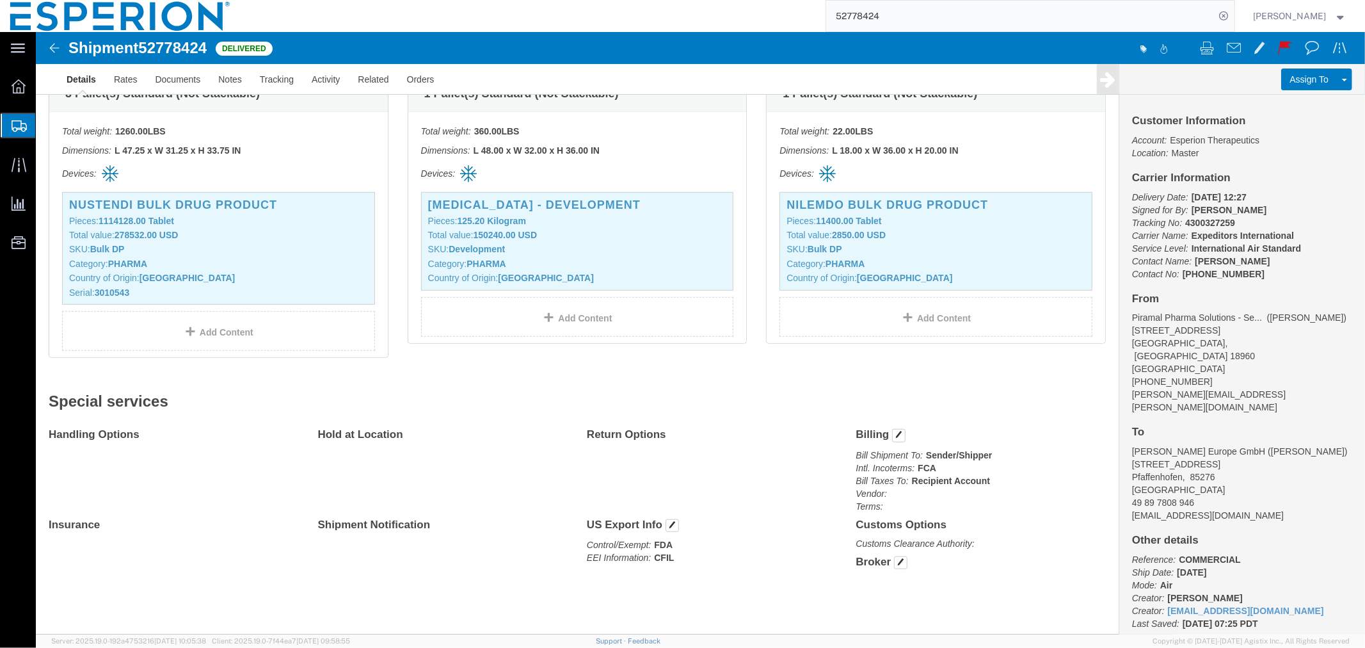
scroll to position [611, 0]
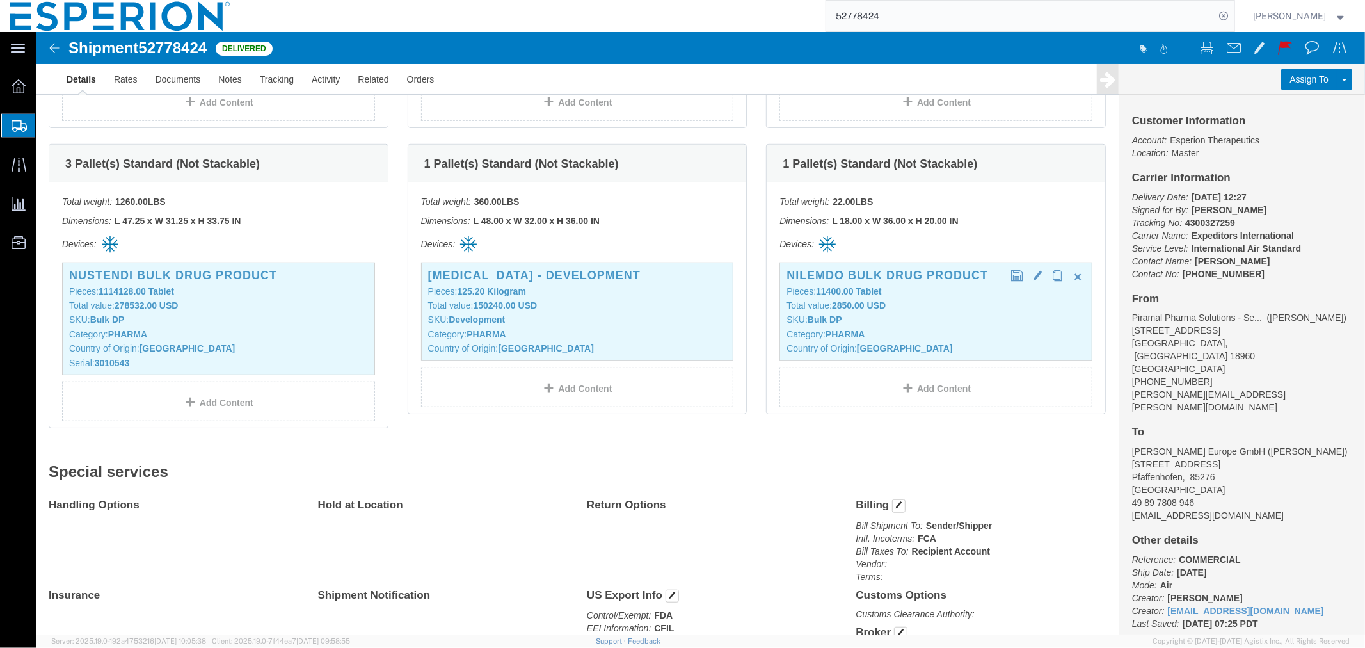
click div "Nilemdo Bulk Drug Product Pieces: 11400.00 Tablet Total value: 2850.00 USD SKU:…"
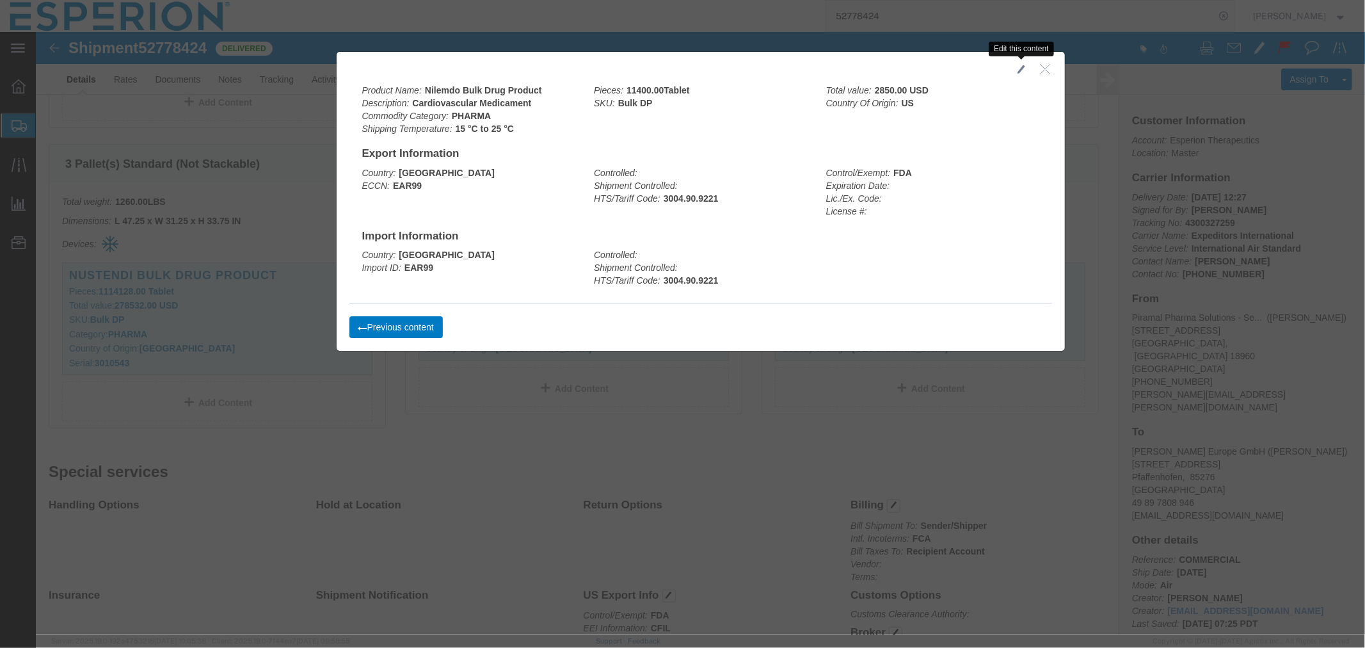
click button "button"
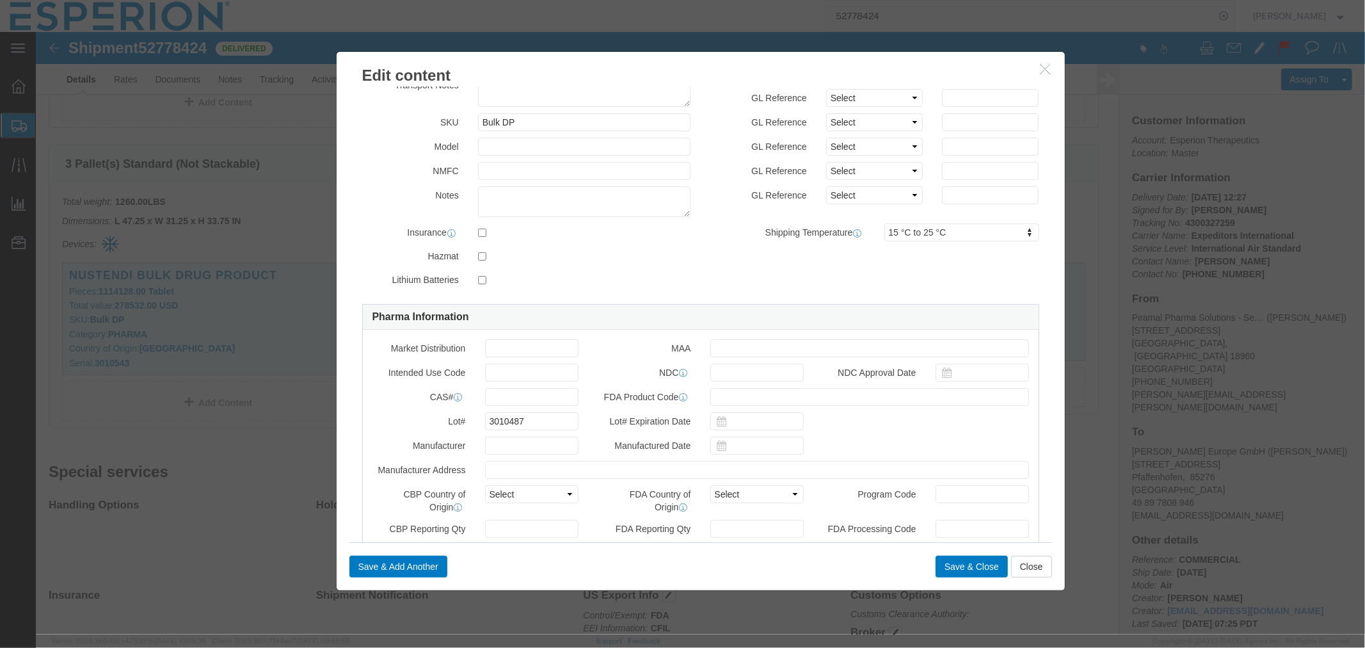
scroll to position [213, 0]
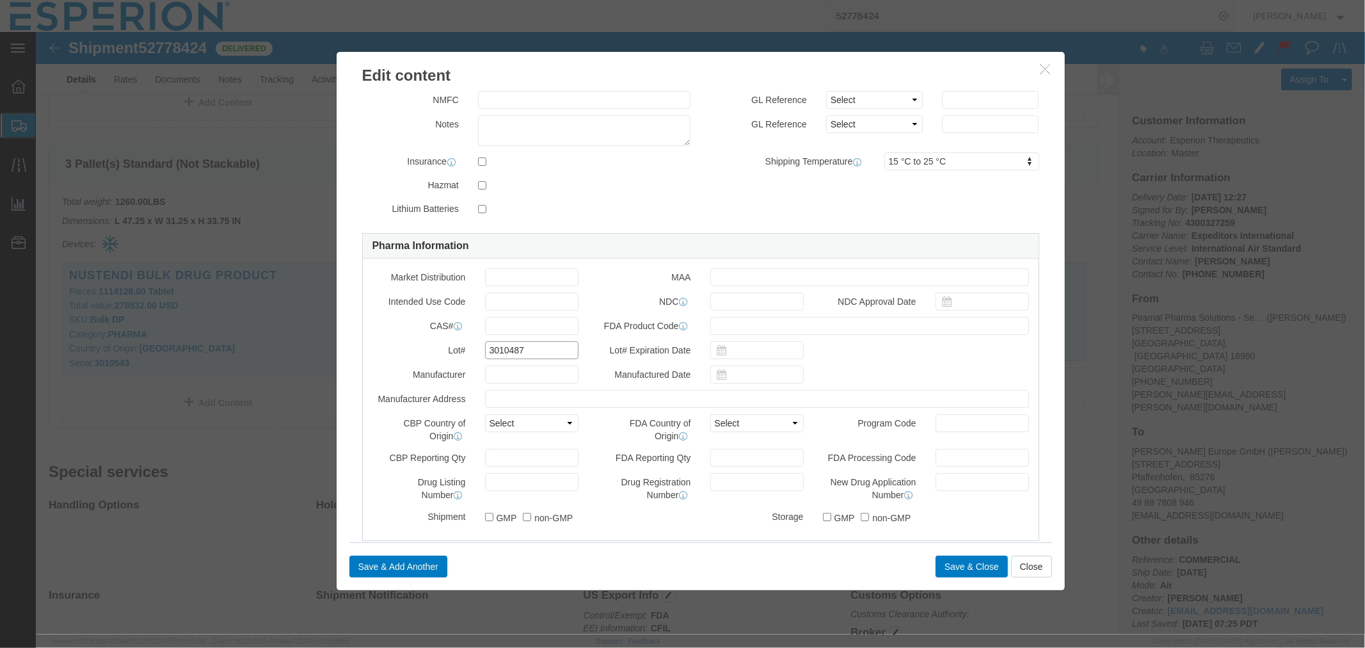
drag, startPoint x: 491, startPoint y: 321, endPoint x: 387, endPoint y: 320, distance: 104.3
click div "Lot# 3010487"
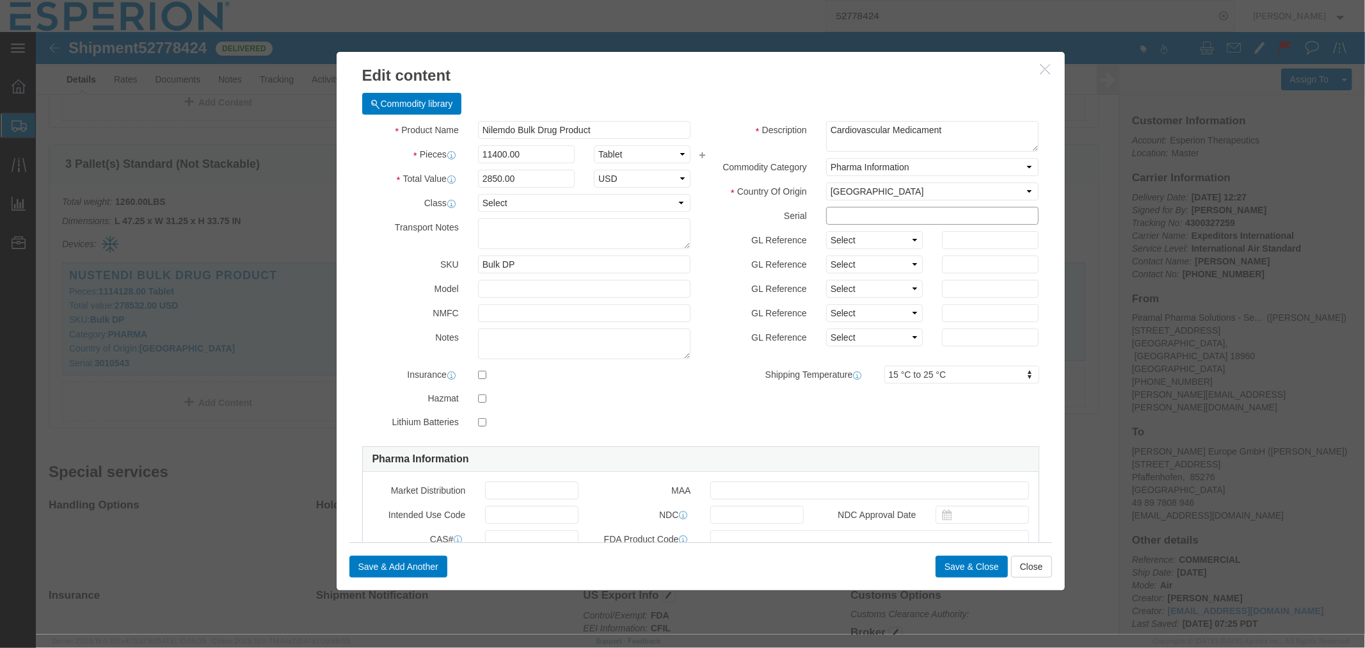
click input "text"
paste input "3010487"
type input "3010487"
click button "Save & Close"
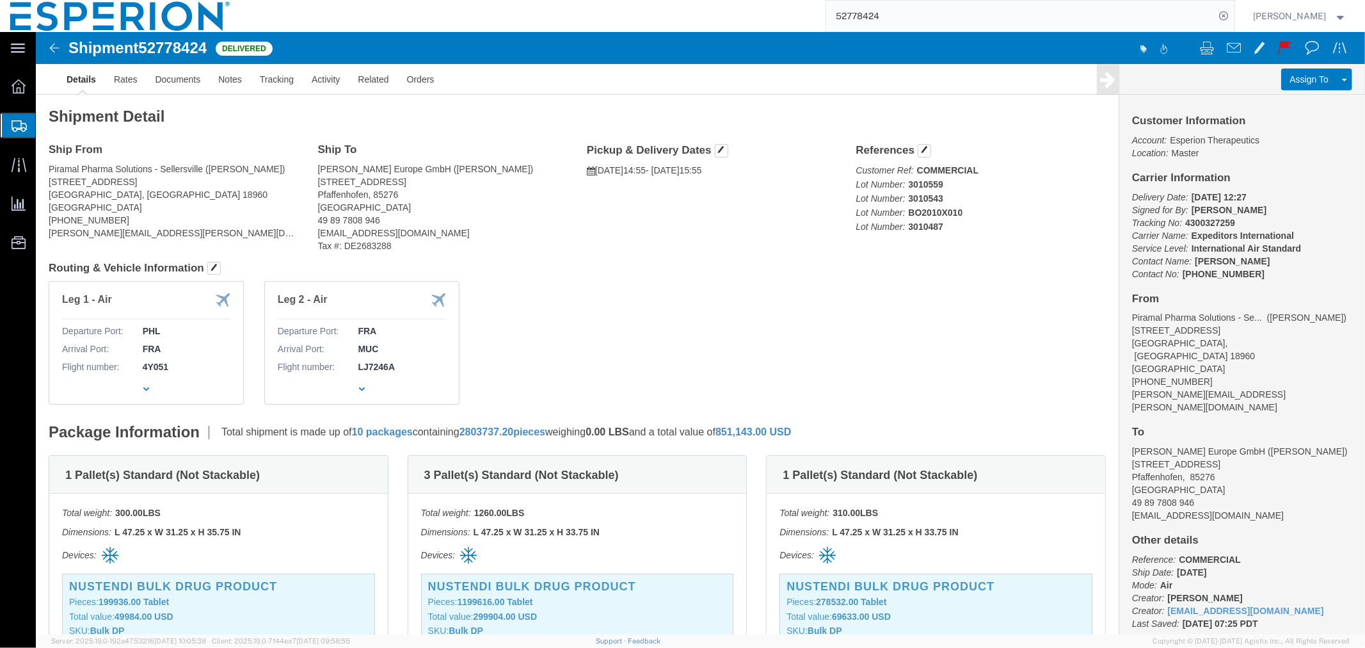
click b "3010487"
copy b "3010487"
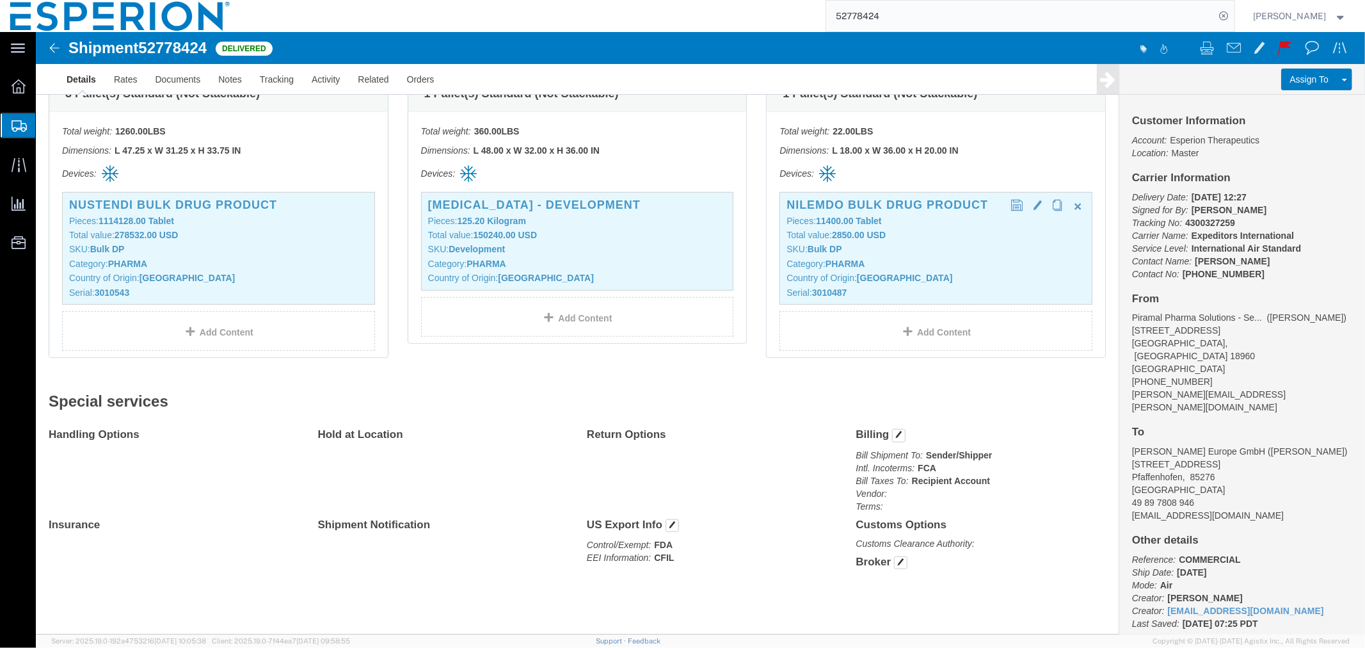
scroll to position [540, 0]
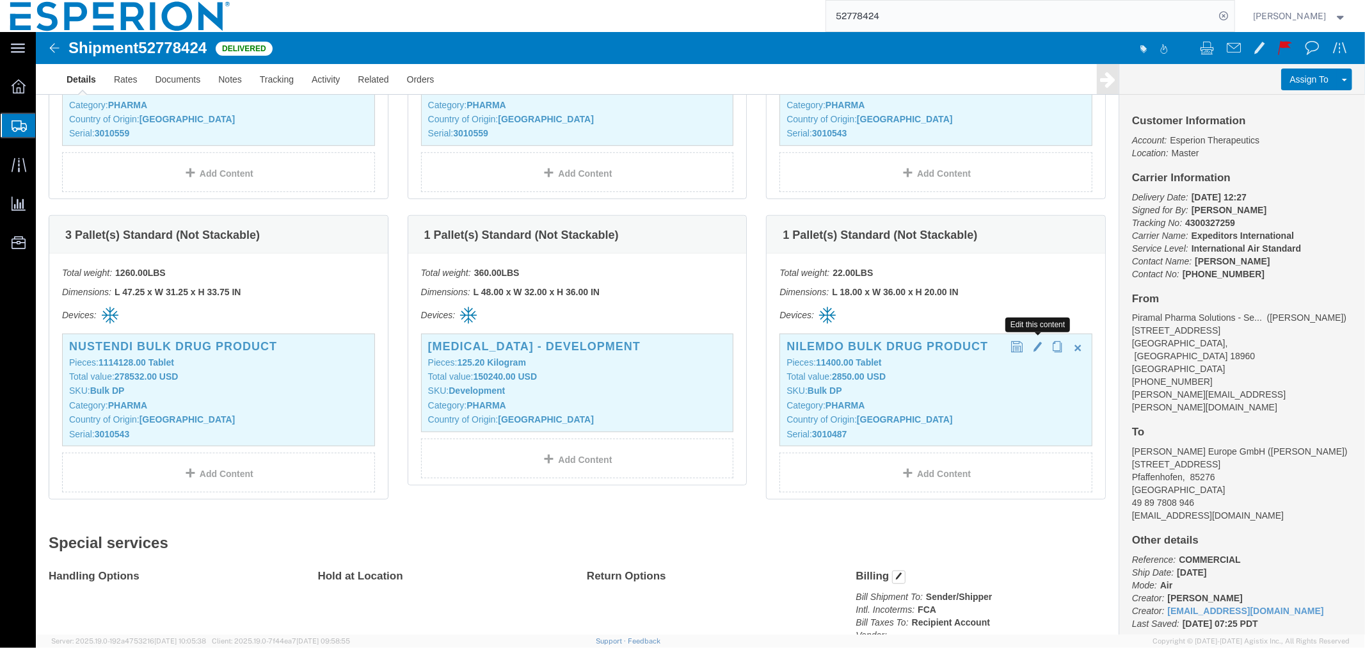
click span "button"
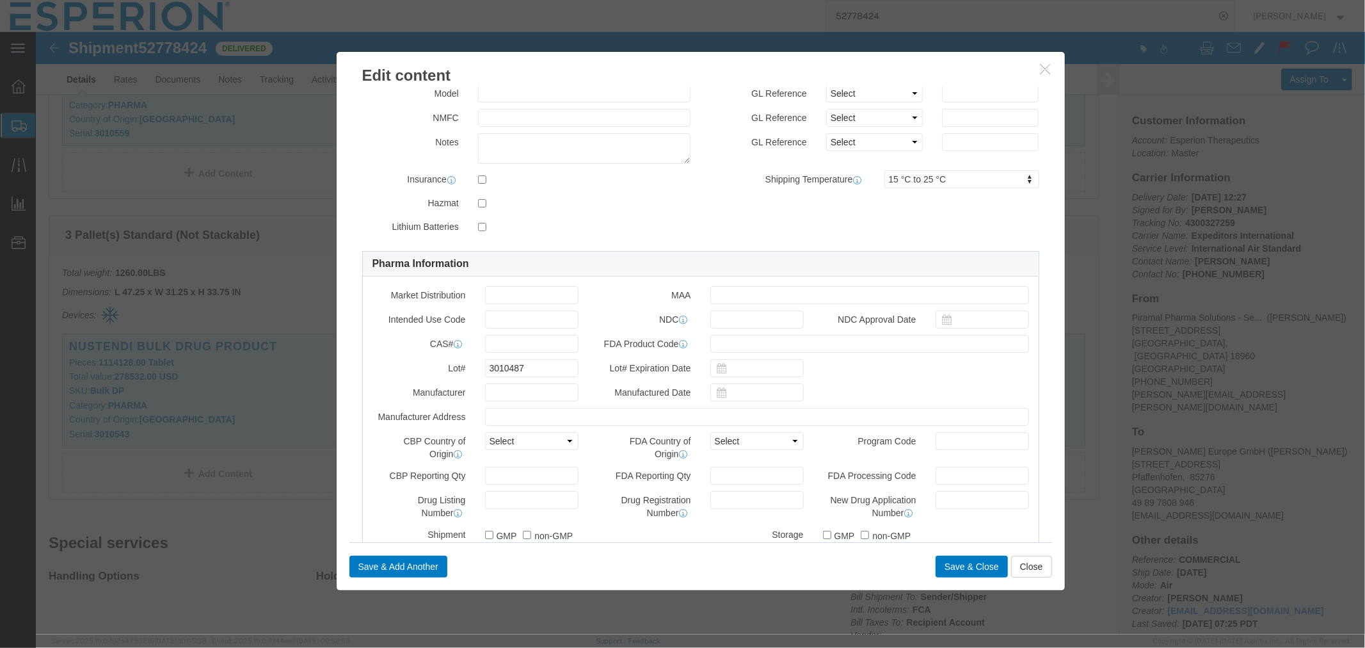
scroll to position [0, 0]
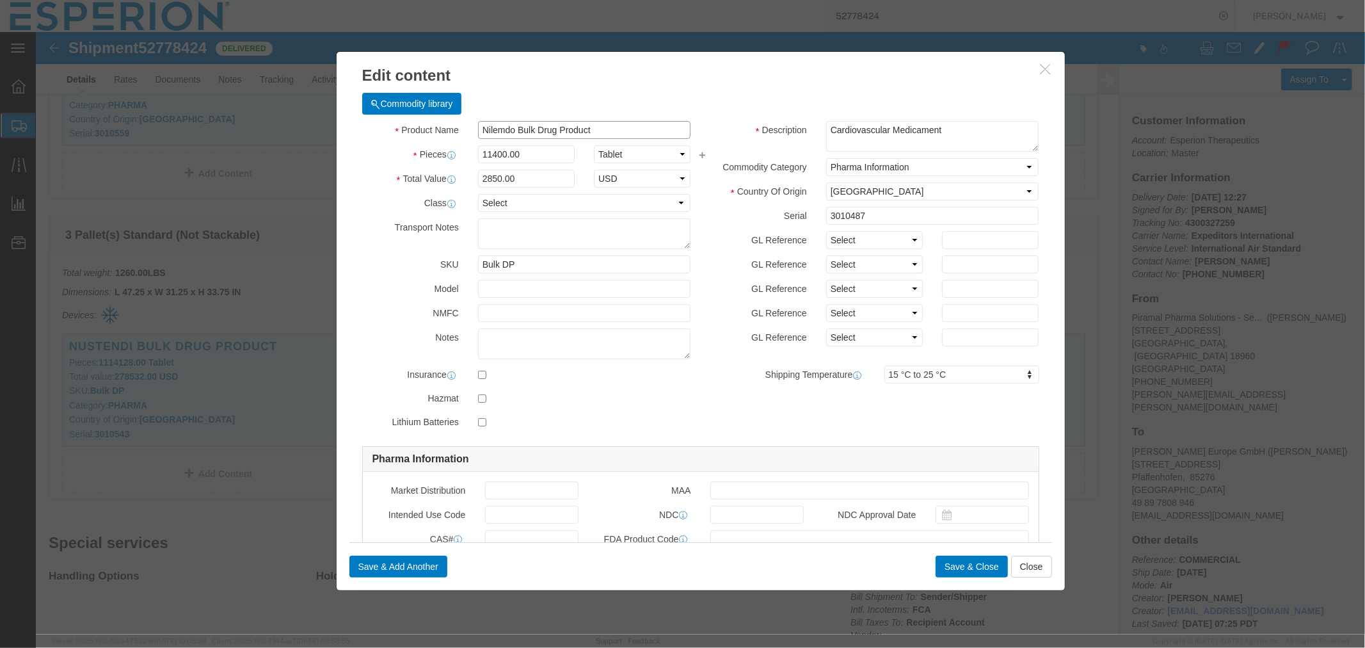
click input "Nilemdo Bulk Drug Product"
type input "Nilemdo"
click button "Close"
